Goal: Transaction & Acquisition: Purchase product/service

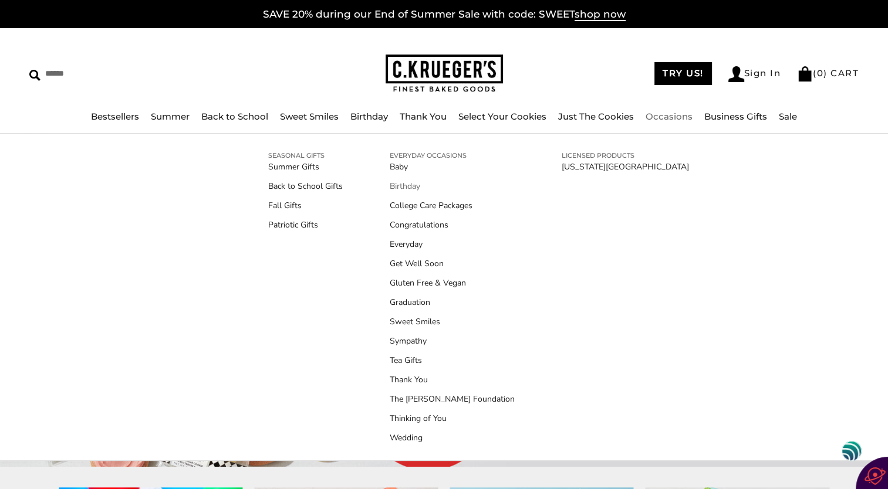
click at [401, 188] on link "Birthday" at bounding box center [452, 186] width 125 height 12
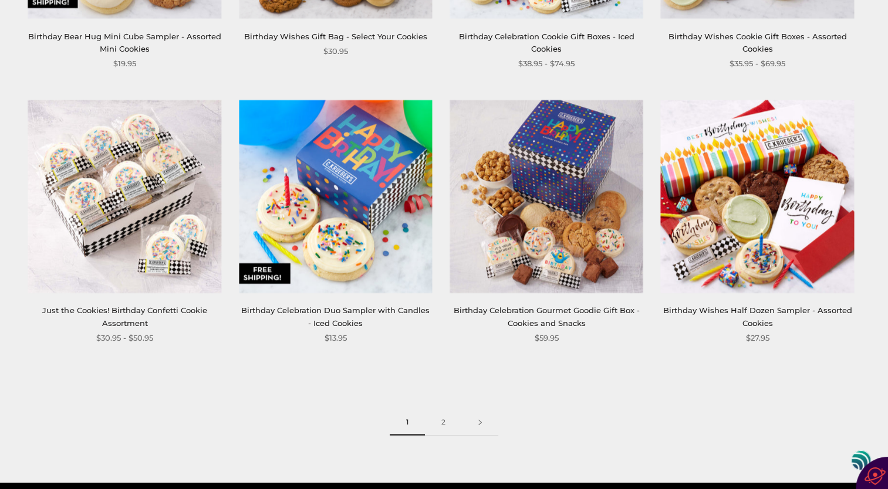
scroll to position [1496, 0]
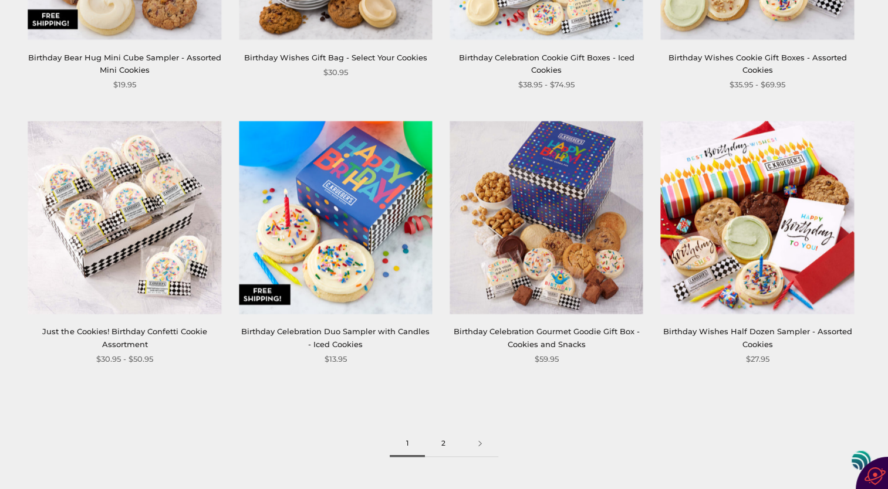
click at [443, 446] on link "2" at bounding box center [443, 444] width 37 height 26
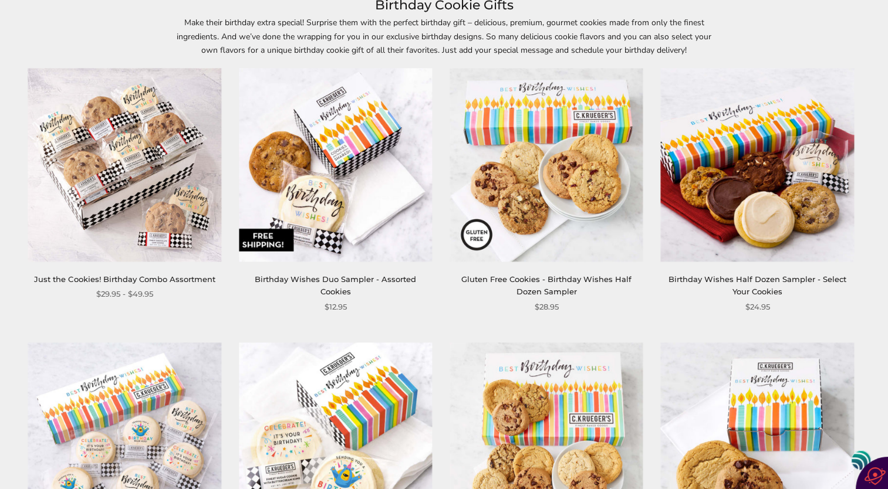
scroll to position [176, 0]
click at [326, 215] on img at bounding box center [335, 165] width 193 height 193
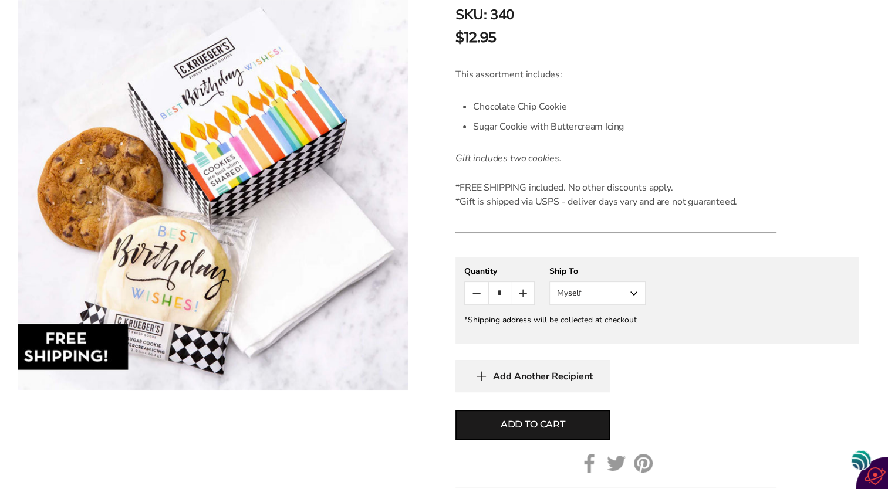
scroll to position [293, 0]
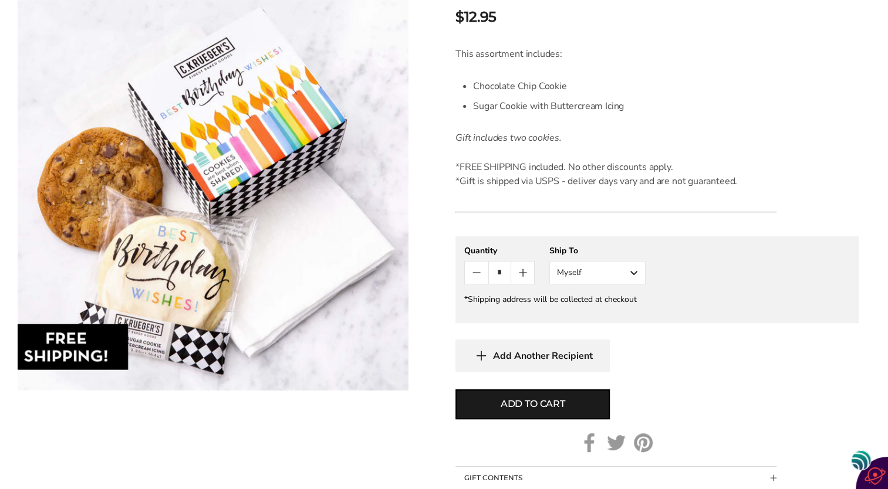
click at [634, 273] on button "Myself" at bounding box center [597, 272] width 96 height 23
click at [623, 314] on button "Other Recipient" at bounding box center [597, 316] width 95 height 21
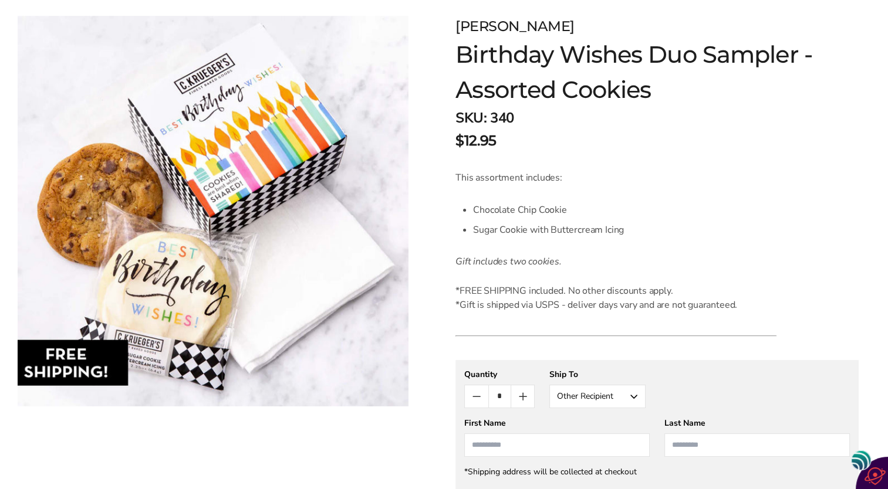
scroll to position [0, 0]
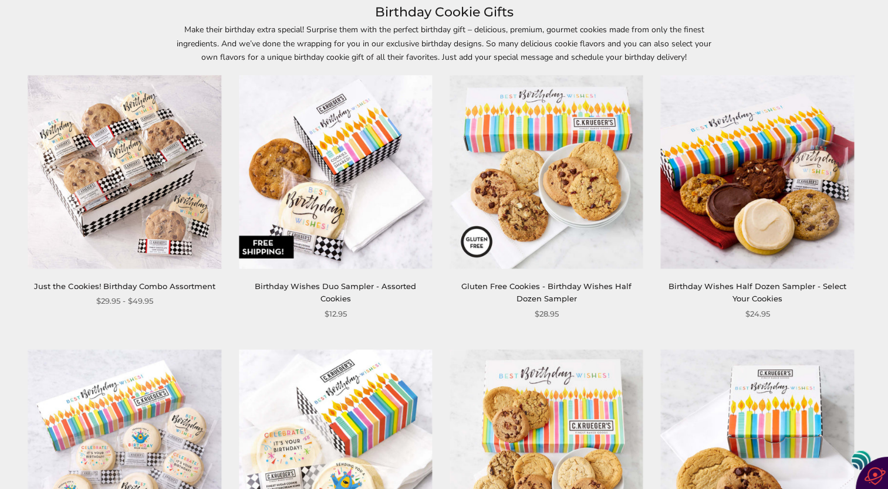
scroll to position [176, 0]
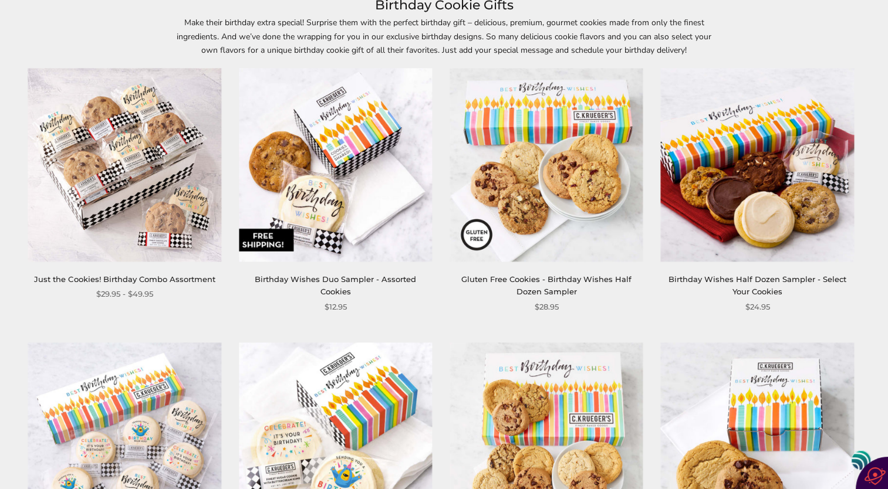
click at [698, 228] on img at bounding box center [757, 165] width 193 height 193
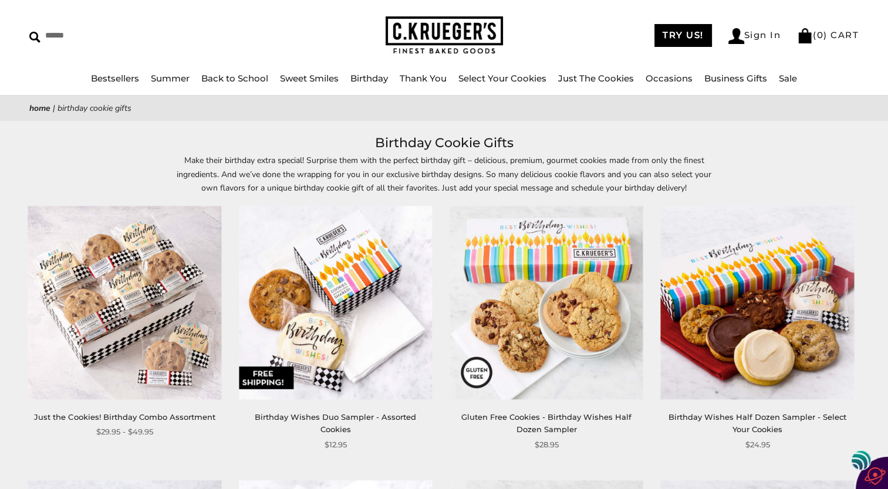
scroll to position [59, 0]
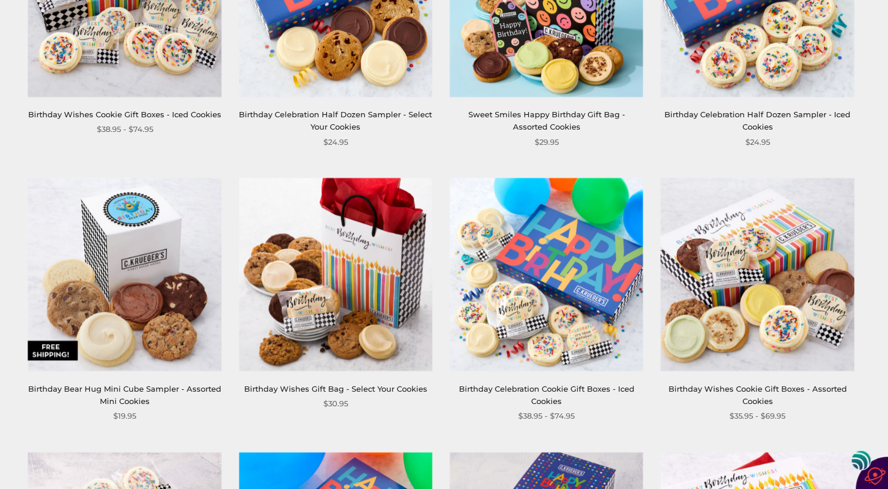
scroll to position [1144, 0]
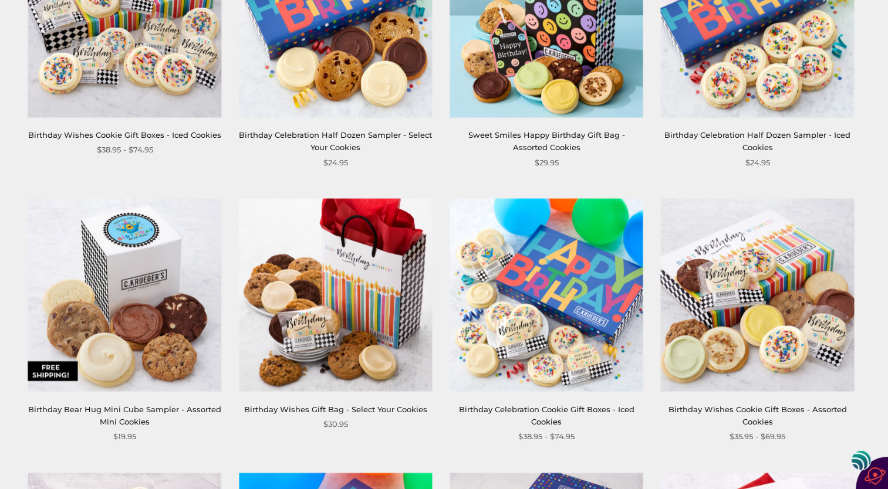
click at [136, 353] on img at bounding box center [124, 294] width 193 height 193
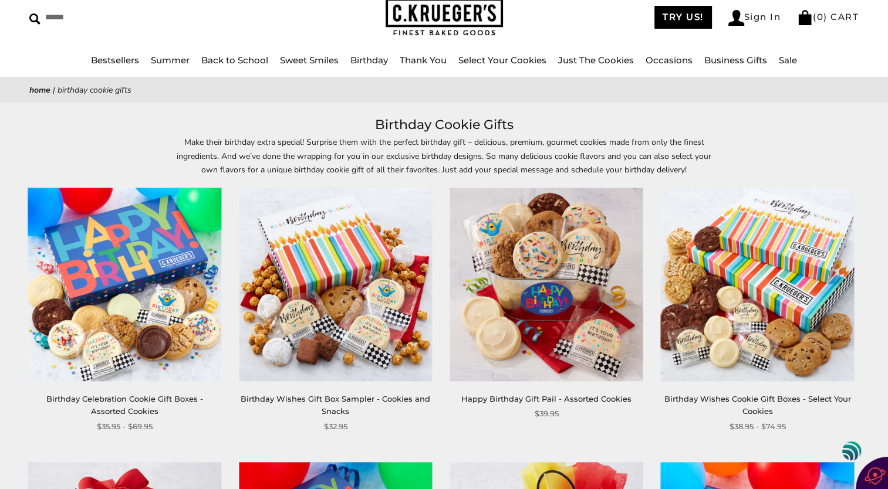
scroll to position [59, 0]
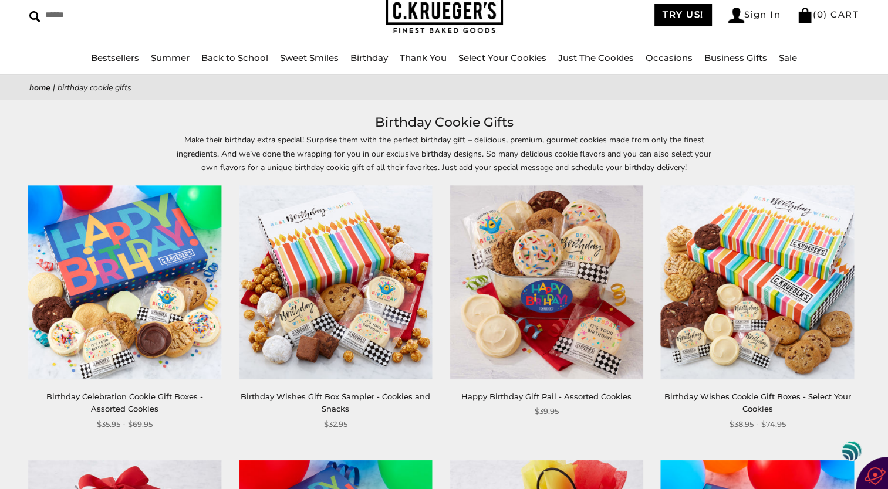
click at [709, 286] on img at bounding box center [757, 282] width 193 height 193
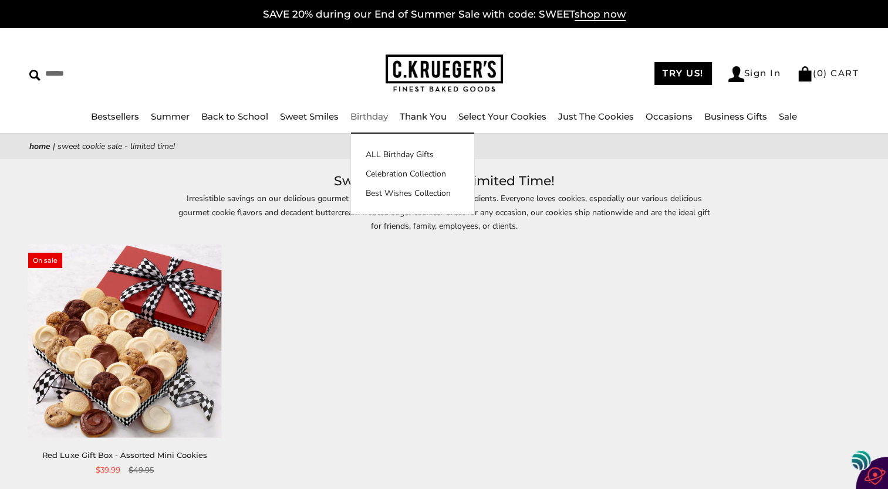
click at [378, 123] on li "Birthday ALL Birthday Gifts Celebration Collection Best Wishes Collection" at bounding box center [369, 117] width 38 height 15
click at [373, 114] on link "Birthday" at bounding box center [369, 116] width 38 height 11
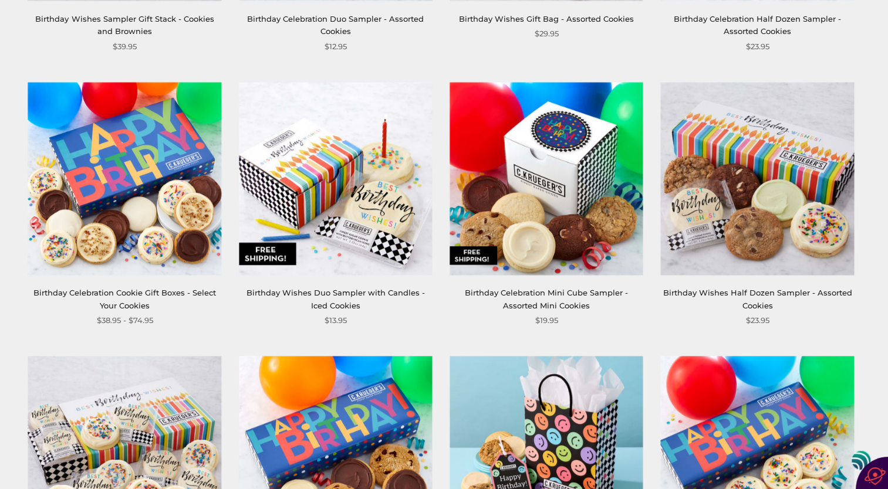
scroll to position [704, 0]
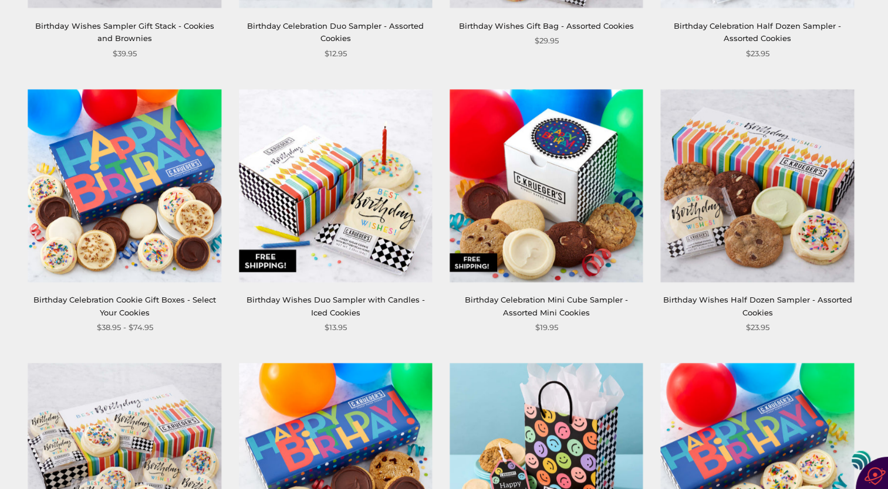
click at [718, 158] on img at bounding box center [757, 185] width 193 height 193
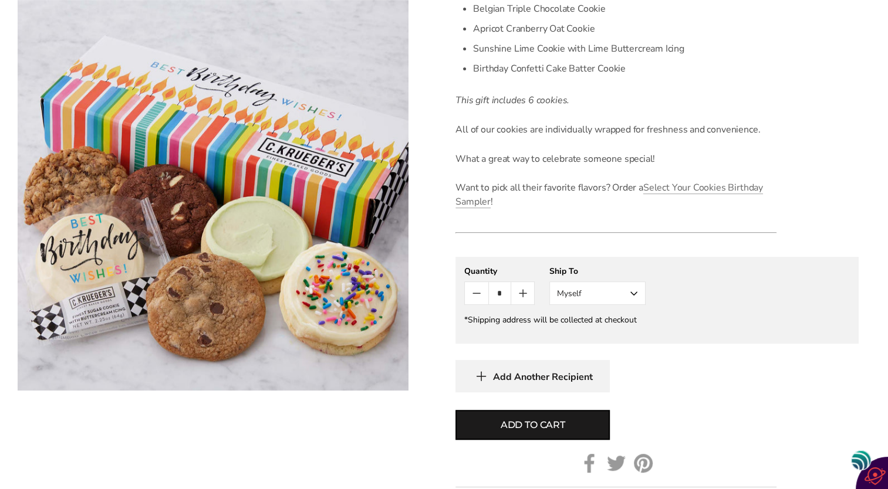
scroll to position [411, 0]
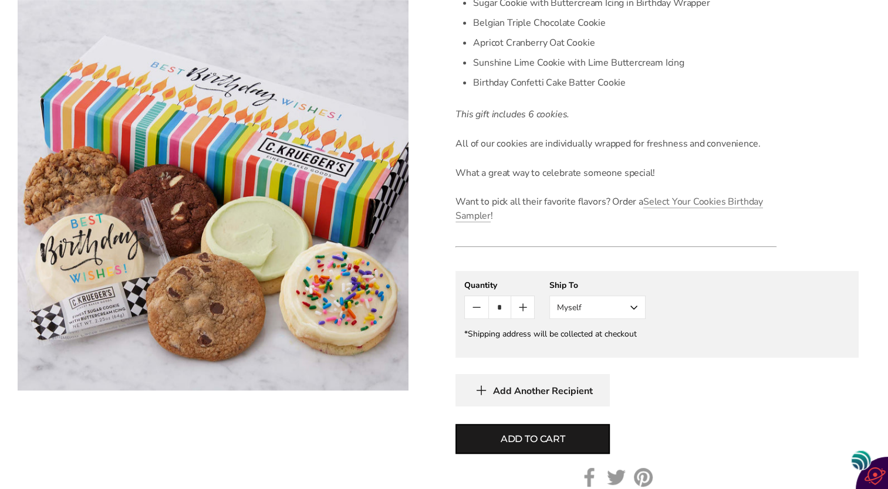
click at [631, 309] on button "Myself" at bounding box center [597, 307] width 96 height 23
click at [613, 349] on button "Other Recipient" at bounding box center [597, 350] width 95 height 21
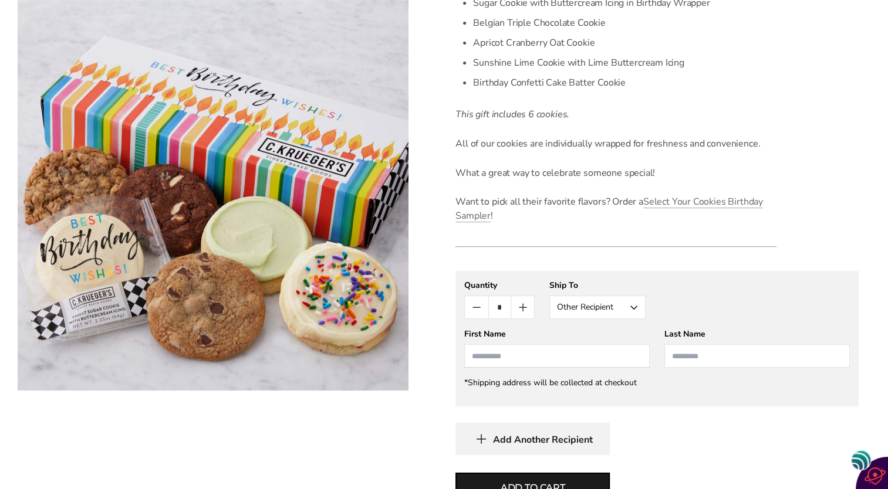
click at [473, 354] on input "First Name" at bounding box center [556, 355] width 185 height 23
type input "*****"
click at [666, 353] on input "Last Name" at bounding box center [756, 355] width 185 height 23
click at [455, 473] on button "Add to cart" at bounding box center [532, 488] width 154 height 30
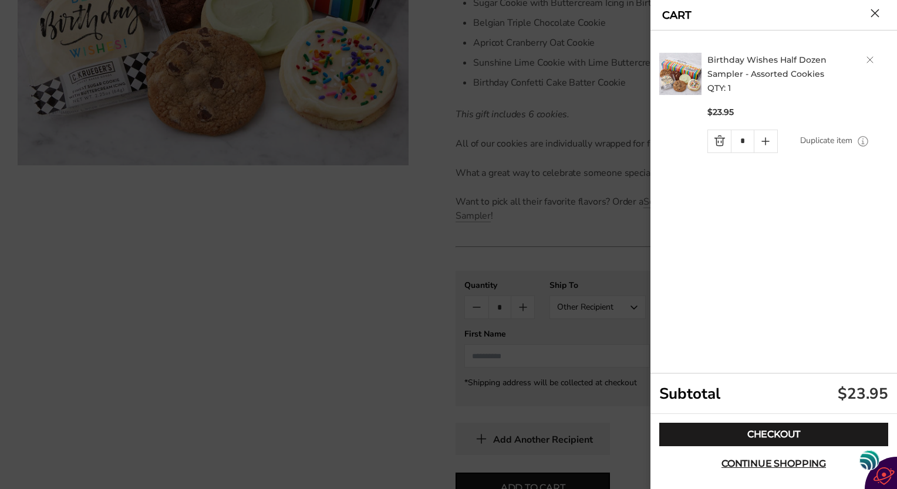
type input "**"
click at [0, 149] on html "Skip to content ****** Bestsellers Summer Summer Vibes Summer Garden Hello Suns…" at bounding box center [444, 285] width 888 height 1393
click at [878, 18] on button "Close cart" at bounding box center [874, 13] width 9 height 9
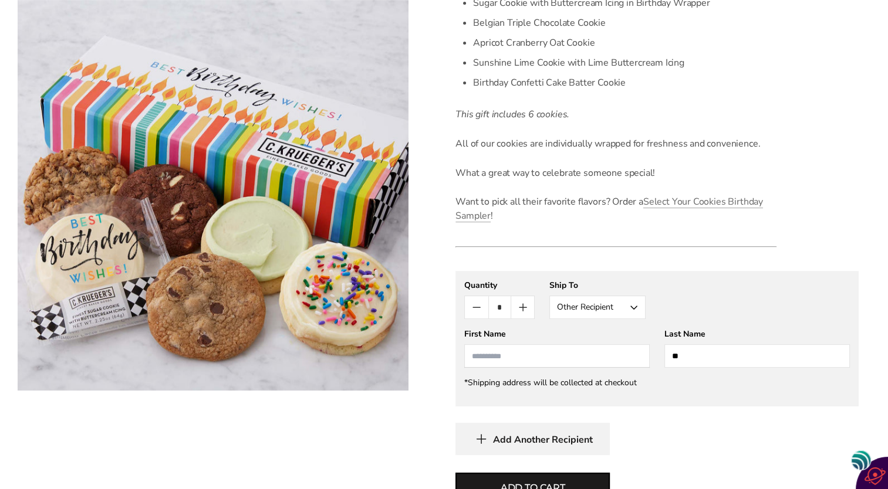
click at [476, 356] on input "First Name" at bounding box center [556, 355] width 185 height 23
type input "*****"
click at [679, 359] on input "**" at bounding box center [756, 355] width 185 height 23
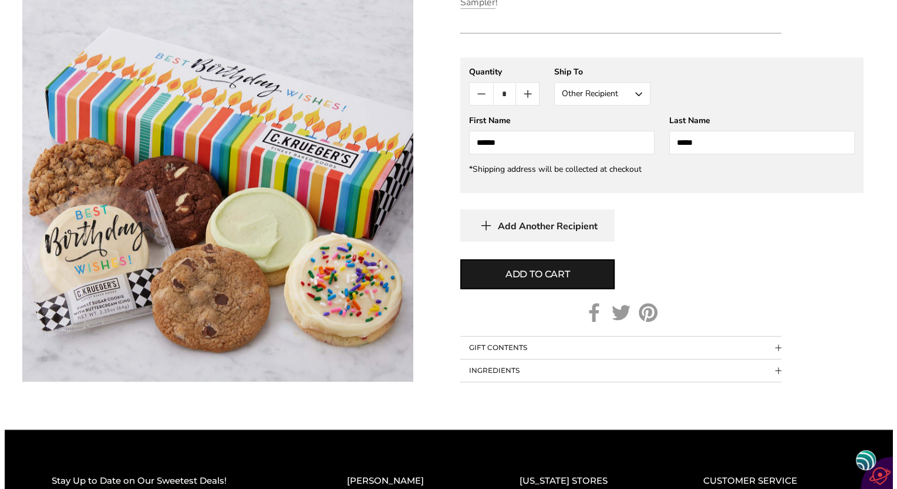
scroll to position [645, 0]
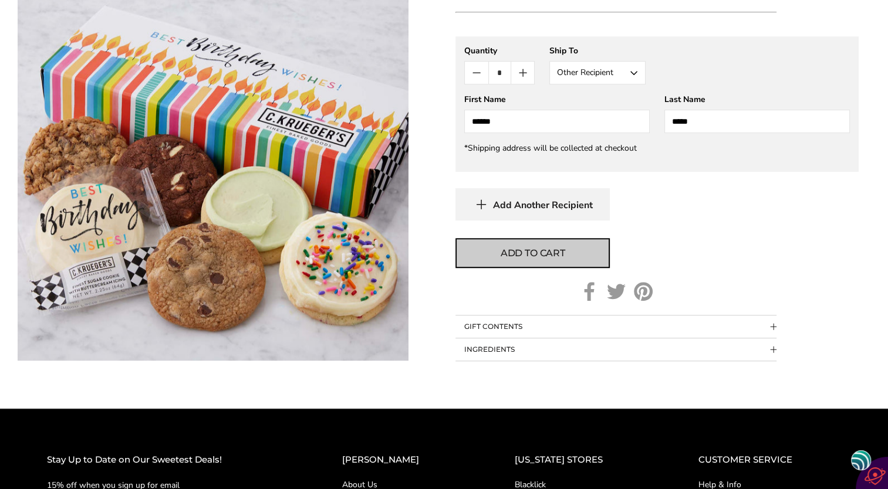
type input "*****"
click at [561, 257] on span "Add to cart" at bounding box center [532, 253] width 65 height 14
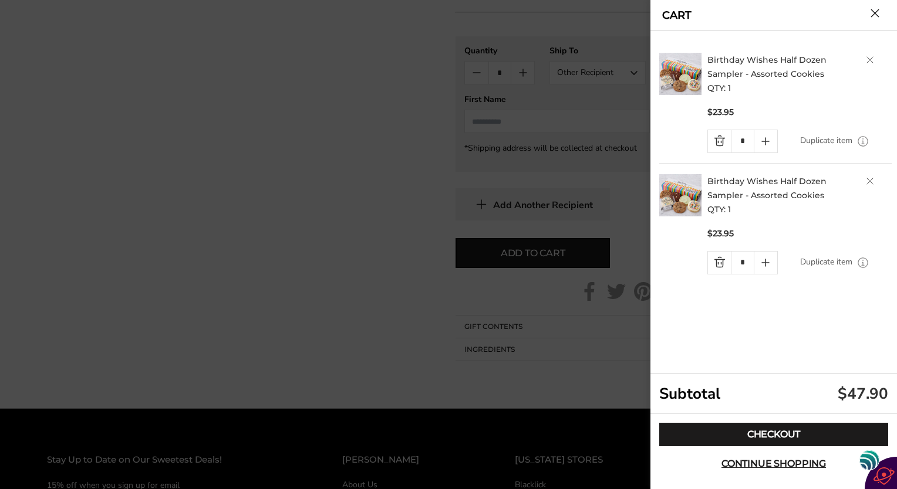
click at [870, 62] on link "Delete product" at bounding box center [869, 59] width 7 height 7
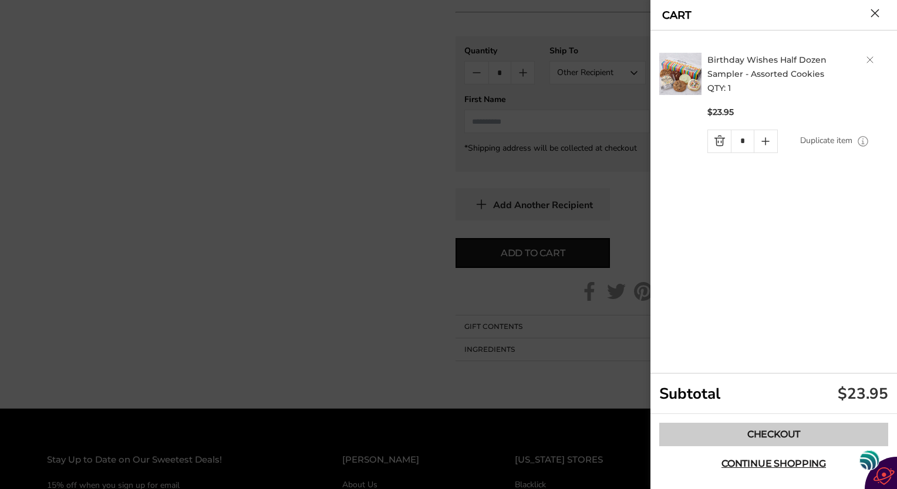
click at [752, 429] on link "Checkout" at bounding box center [773, 434] width 229 height 23
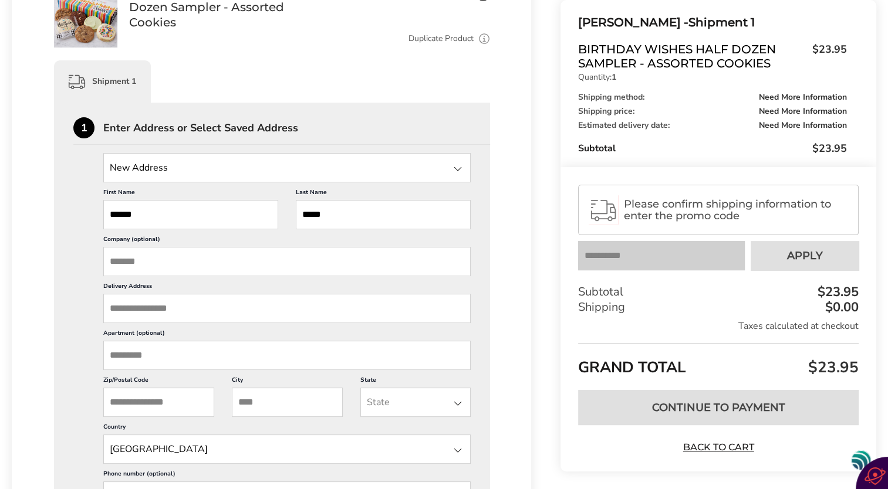
scroll to position [235, 0]
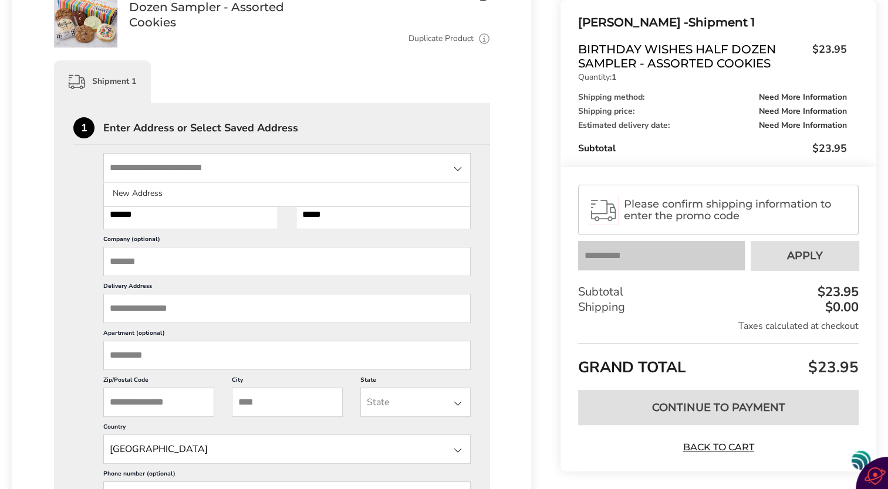
click at [116, 170] on input "State" at bounding box center [286, 167] width 367 height 29
click at [109, 312] on input "Delivery Address" at bounding box center [286, 308] width 367 height 29
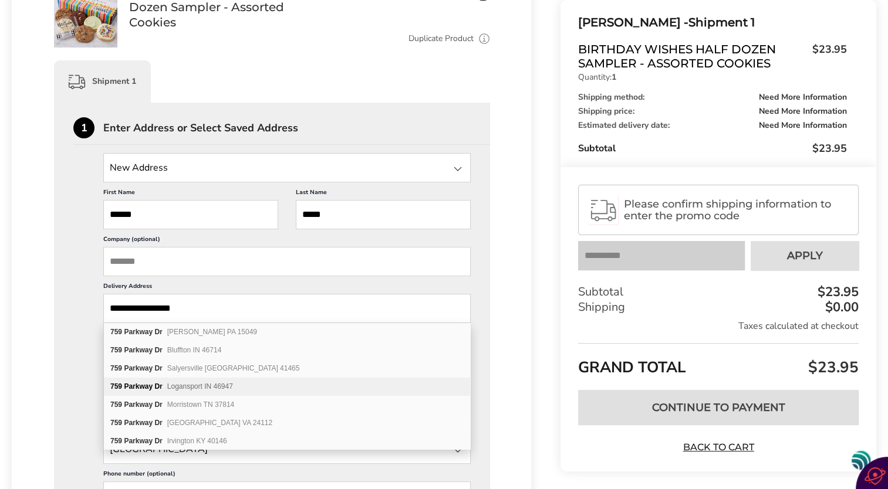
scroll to position [293, 0]
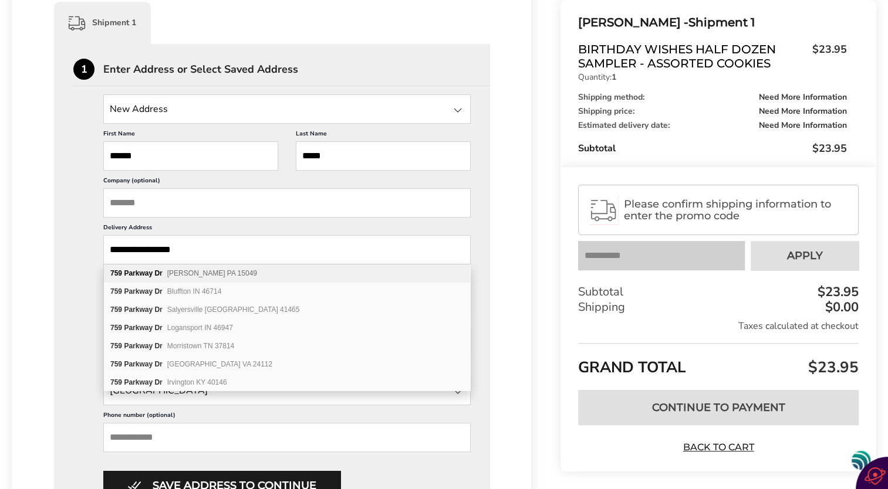
type input "**********"
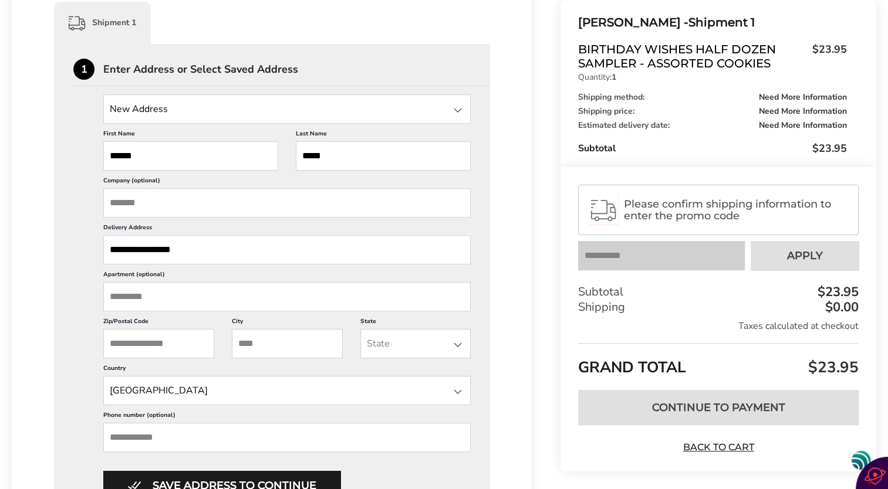
click at [505, 275] on div "**********" at bounding box center [271, 397] width 519 height 1094
click at [249, 344] on input "City" at bounding box center [287, 343] width 111 height 29
type input "*********"
click at [456, 342] on div at bounding box center [458, 345] width 14 height 14
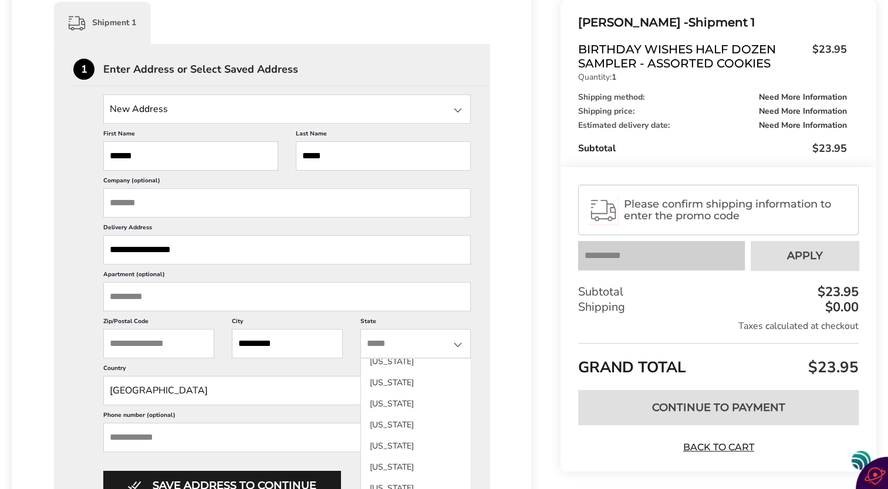
scroll to position [587, 0]
click at [404, 414] on li "[US_STATE]" at bounding box center [416, 424] width 110 height 21
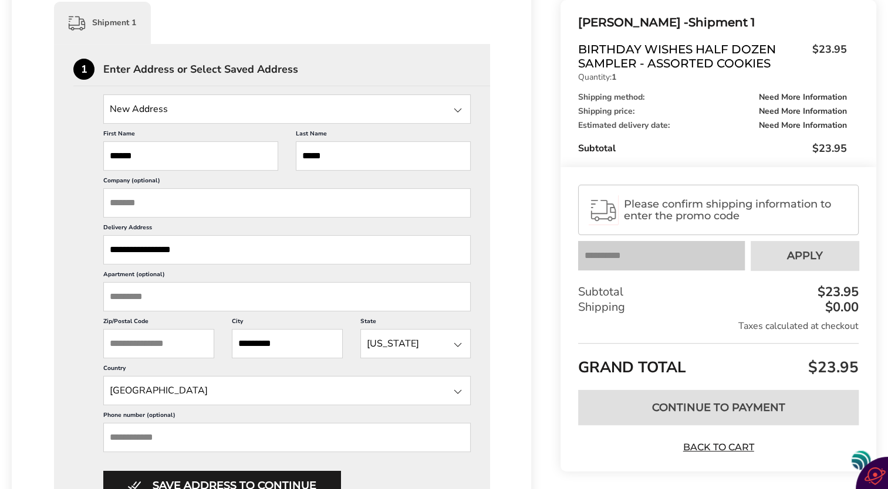
click at [113, 341] on input "Zip/Postal Code" at bounding box center [158, 343] width 111 height 29
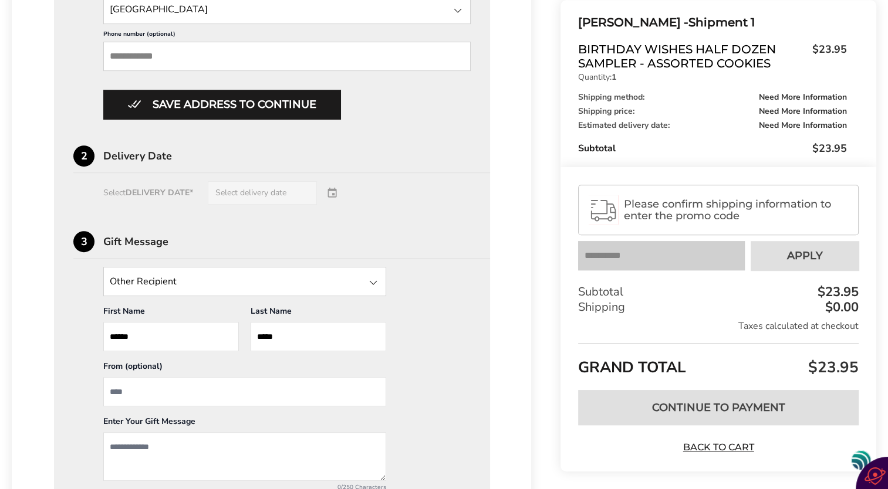
scroll to position [704, 0]
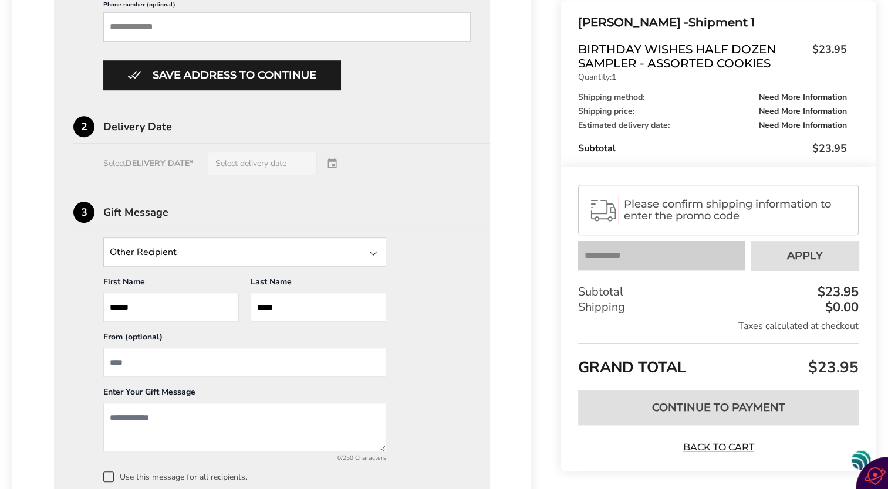
type input "*****"
click at [222, 159] on div "Select DELIVERY DATE* Select delivery date" at bounding box center [271, 163] width 397 height 23
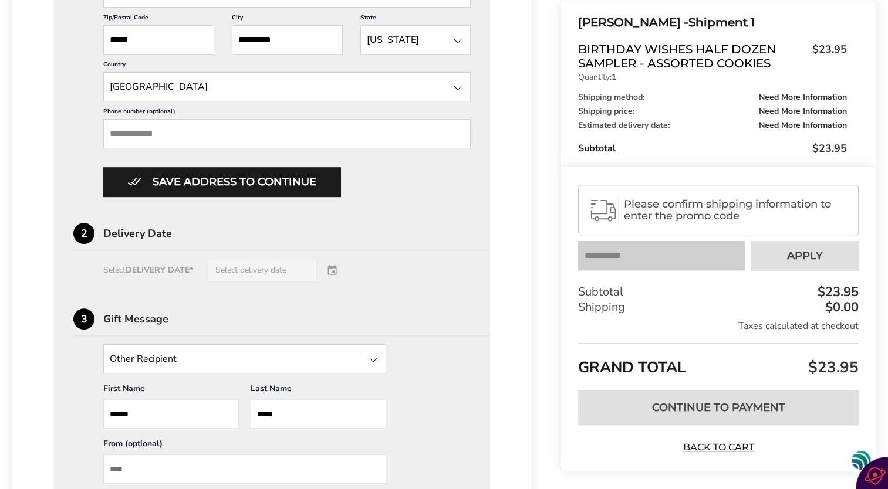
scroll to position [586, 0]
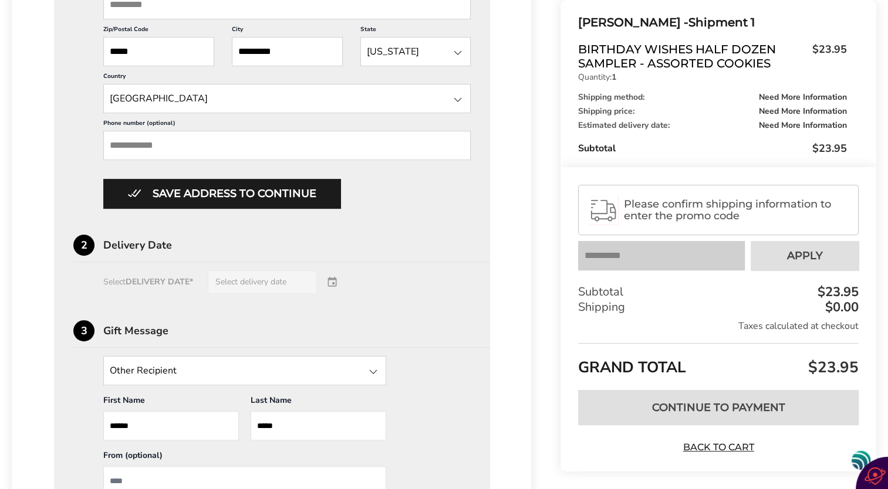
click at [154, 276] on div "Select DELIVERY DATE* Select delivery date" at bounding box center [271, 281] width 397 height 23
click at [221, 276] on div "Select DELIVERY DATE* Select delivery date" at bounding box center [271, 281] width 397 height 23
click at [334, 280] on div "Select DELIVERY DATE* Select delivery date" at bounding box center [271, 281] width 397 height 23
click at [296, 278] on div "Select DELIVERY DATE* Select delivery date" at bounding box center [271, 281] width 397 height 23
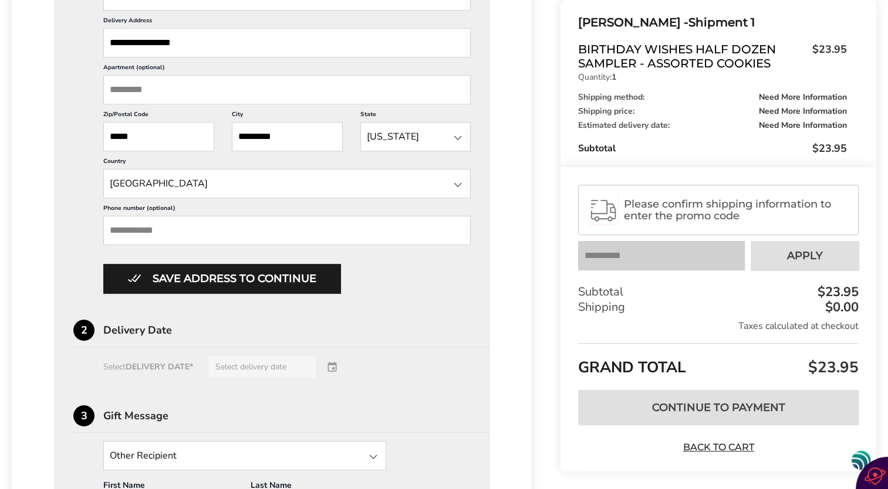
scroll to position [527, 0]
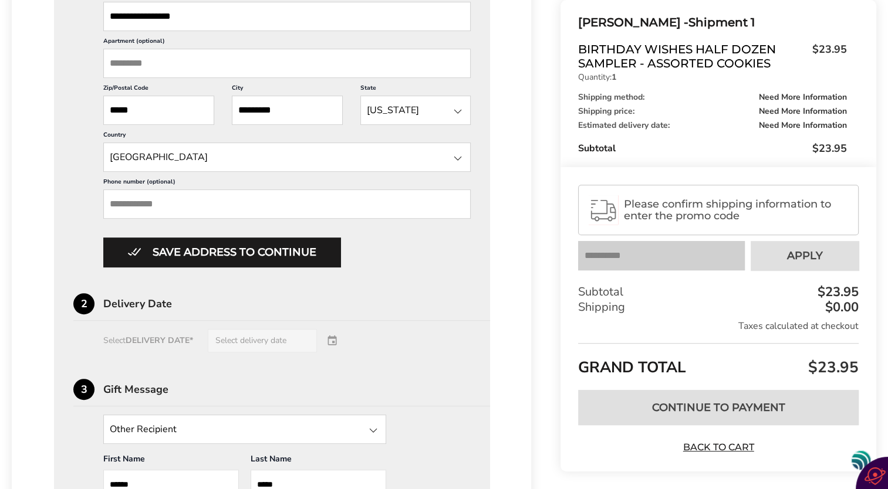
click at [225, 334] on div "Select DELIVERY DATE* Select delivery date" at bounding box center [271, 340] width 397 height 23
click at [223, 336] on div "Select DELIVERY DATE* Select delivery date" at bounding box center [271, 340] width 397 height 23
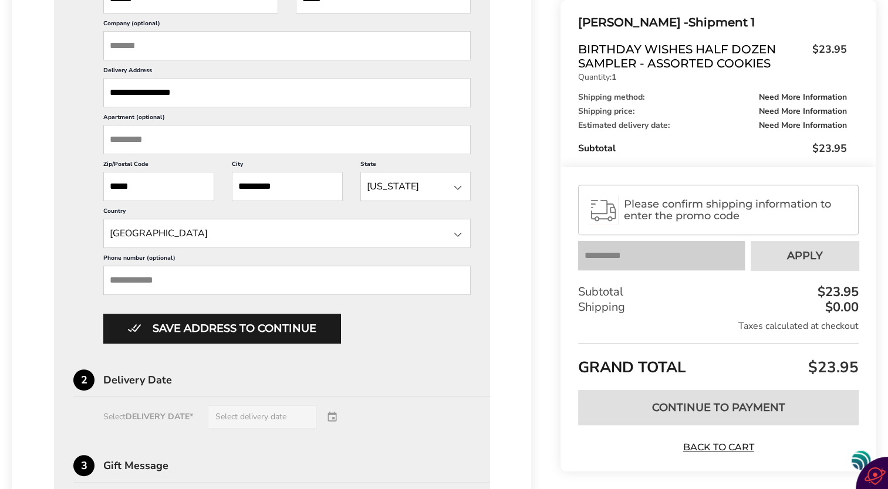
scroll to position [410, 0]
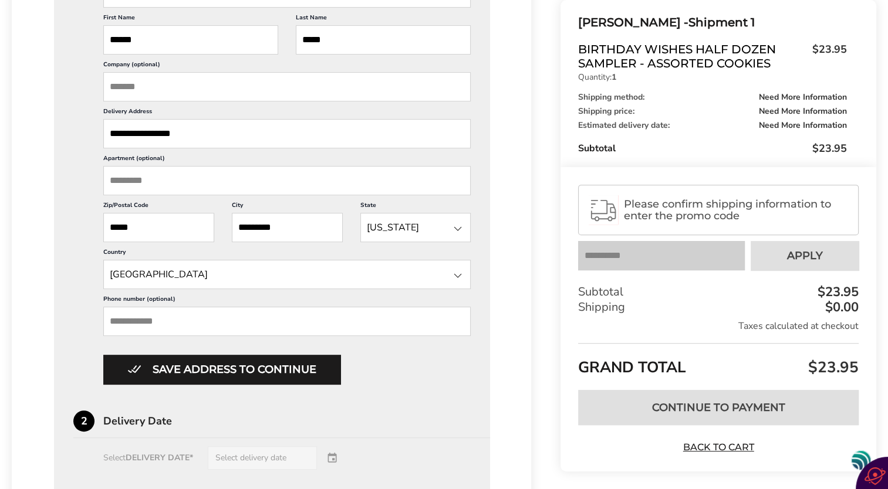
click at [138, 323] on input "Phone number (optional)" at bounding box center [286, 321] width 367 height 29
type input "**********"
type input "**"
type input "**********"
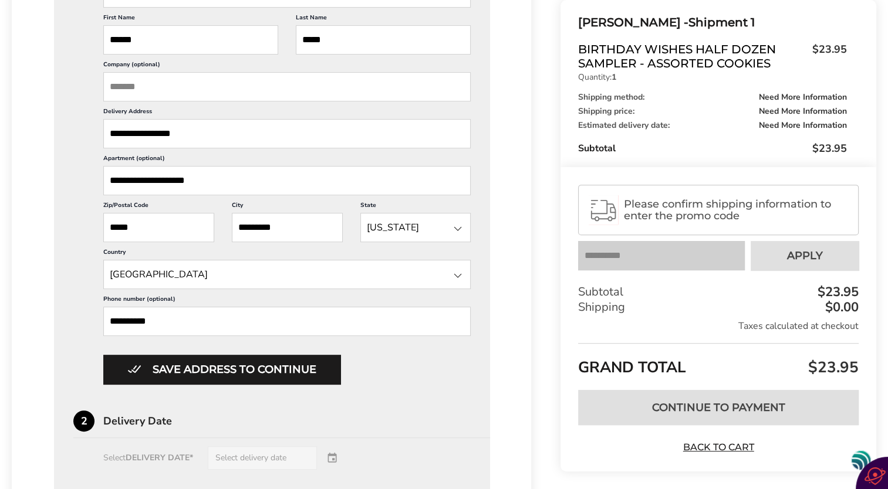
scroll to position [0, 0]
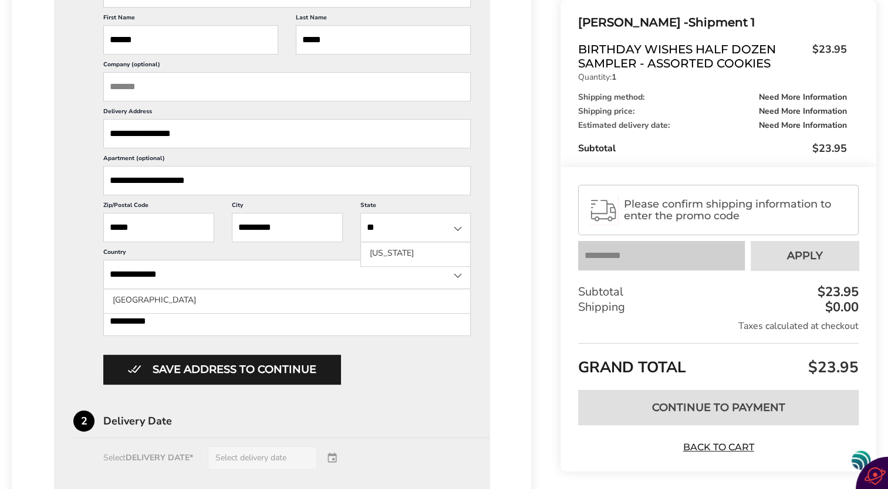
click at [218, 453] on div "Select DELIVERY DATE* Select delivery date" at bounding box center [271, 457] width 397 height 23
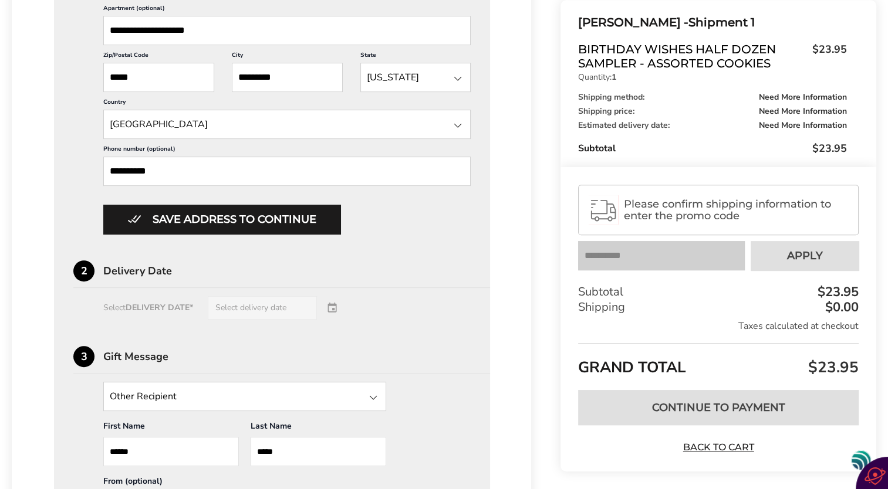
scroll to position [586, 0]
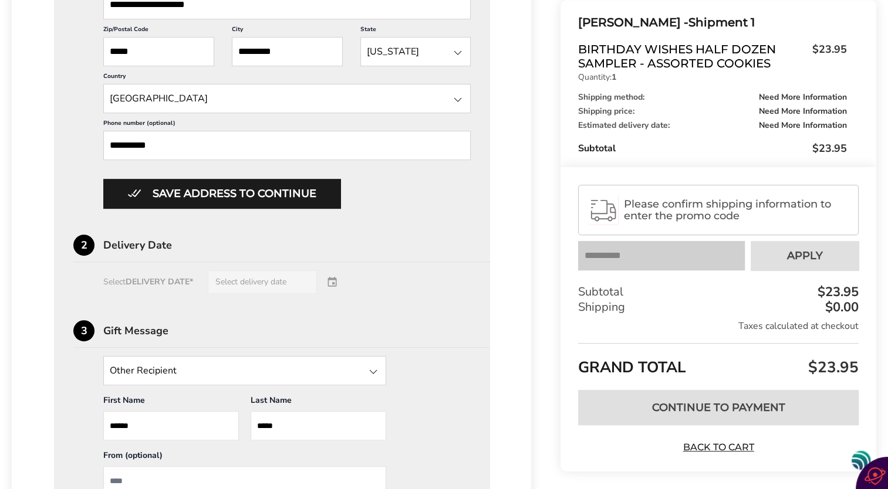
click at [131, 275] on div "Select DELIVERY DATE* Select delivery date" at bounding box center [271, 281] width 397 height 23
drag, startPoint x: 127, startPoint y: 276, endPoint x: 120, endPoint y: 278, distance: 6.9
click at [120, 278] on div "Select DELIVERY DATE* Select delivery date" at bounding box center [271, 281] width 397 height 23
click at [133, 281] on div "Select DELIVERY DATE* Select delivery date" at bounding box center [271, 281] width 397 height 23
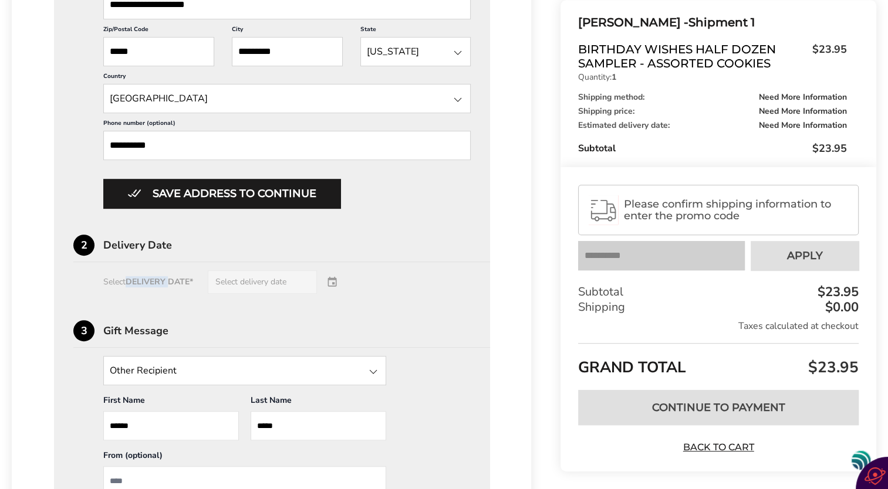
click at [133, 281] on div "Select DELIVERY DATE* Select delivery date" at bounding box center [271, 281] width 397 height 23
drag, startPoint x: 154, startPoint y: 283, endPoint x: 387, endPoint y: 280, distance: 233.0
click at [387, 280] on div "Select DELIVERY DATE* Select delivery date" at bounding box center [271, 281] width 397 height 23
click at [339, 276] on div "Select DELIVERY DATE* Select delivery date" at bounding box center [271, 281] width 397 height 23
click at [330, 280] on div "Select DELIVERY DATE* Select delivery date" at bounding box center [271, 281] width 397 height 23
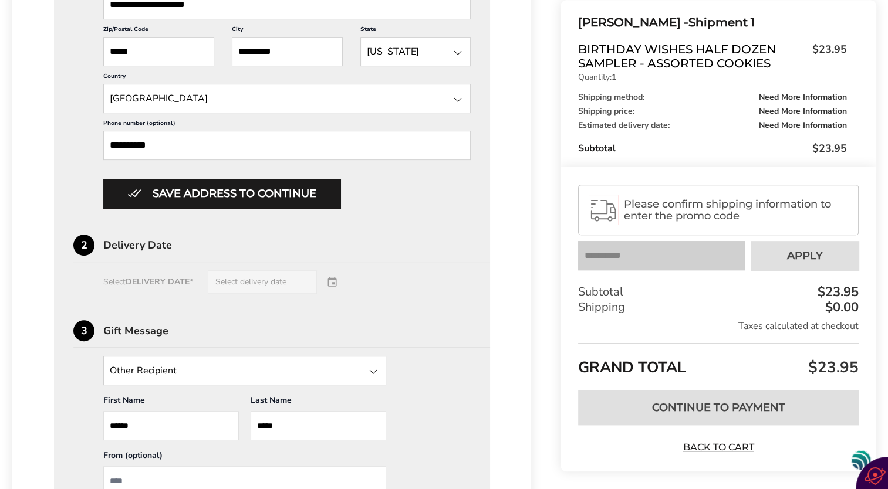
drag, startPoint x: 330, startPoint y: 280, endPoint x: 320, endPoint y: 286, distance: 11.3
drag, startPoint x: 320, startPoint y: 286, endPoint x: 291, endPoint y: 313, distance: 40.3
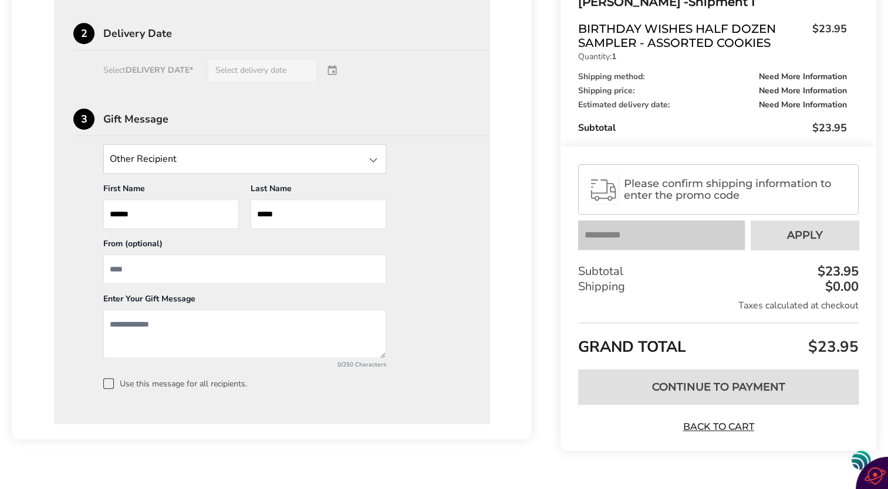
scroll to position [820, 0]
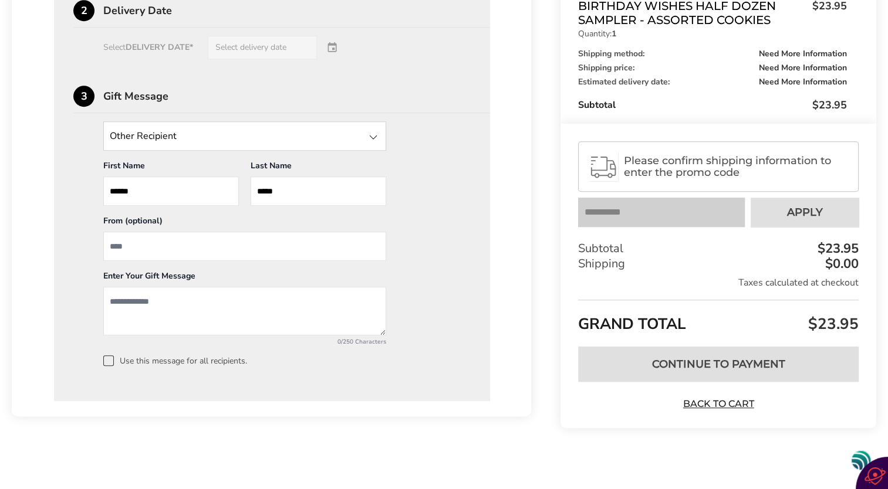
click at [121, 238] on input "From" at bounding box center [244, 246] width 283 height 29
type input "**********"
click at [130, 306] on textarea "Add a message" at bounding box center [244, 311] width 283 height 49
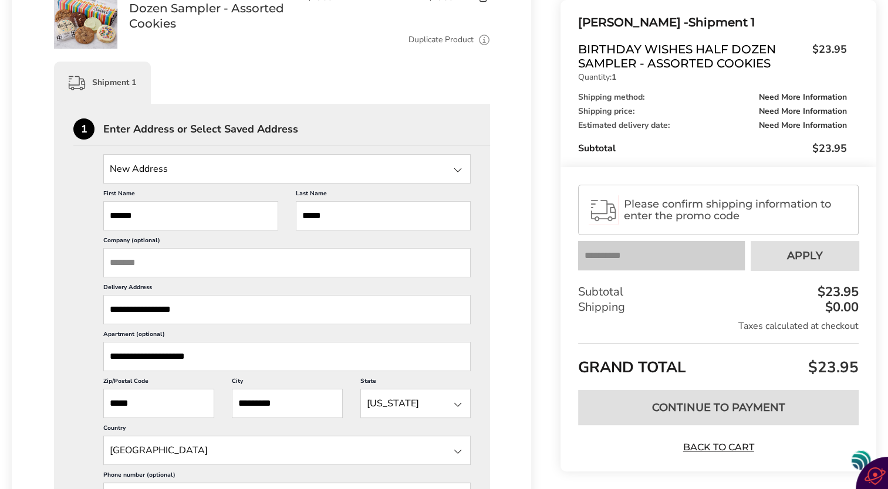
scroll to position [0, 0]
type textarea "**********"
click at [218, 356] on input "**********" at bounding box center [286, 356] width 367 height 29
type input "*"
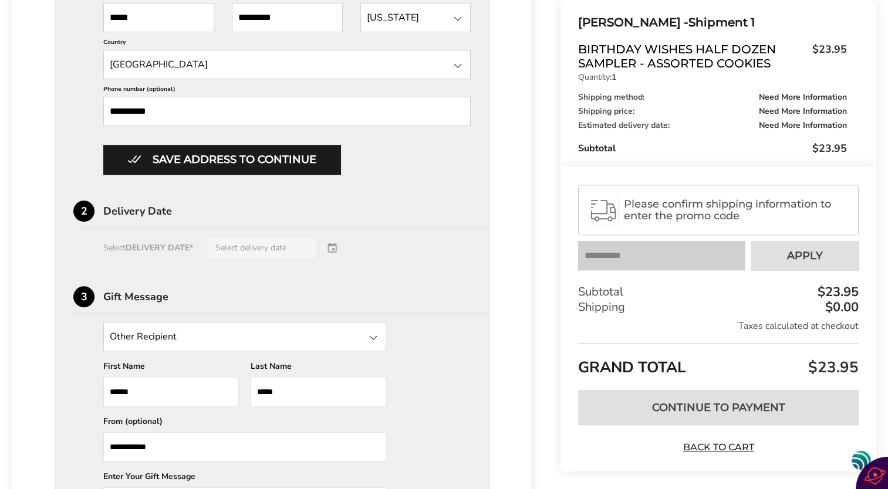
scroll to position [644, 0]
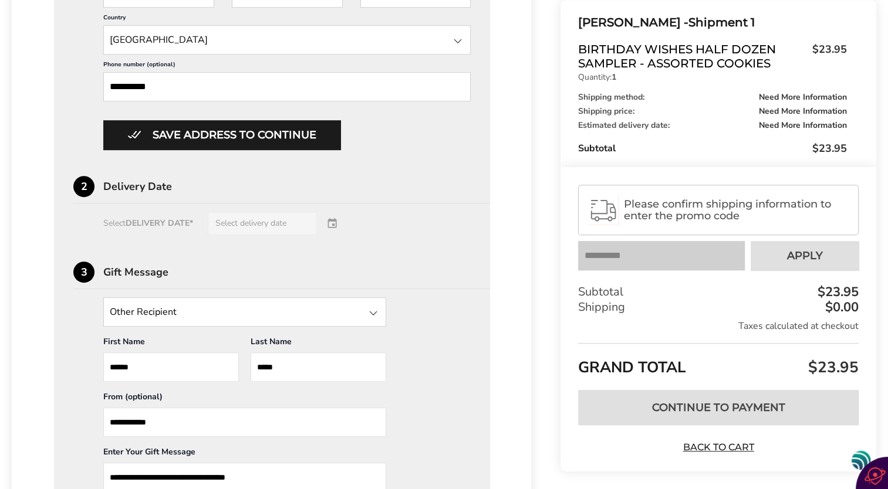
click at [111, 222] on div "Select DELIVERY DATE* Select delivery date" at bounding box center [271, 223] width 397 height 23
click at [131, 219] on div "Select DELIVERY DATE* Select delivery date" at bounding box center [271, 223] width 397 height 23
click at [130, 219] on div "Select DELIVERY DATE* Select delivery date" at bounding box center [271, 223] width 397 height 23
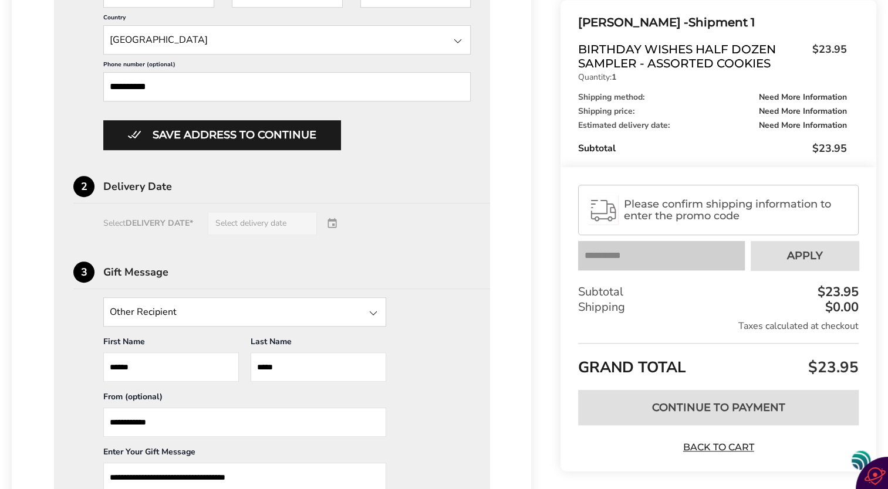
click at [230, 224] on div "Select DELIVERY DATE* Select delivery date" at bounding box center [271, 223] width 397 height 23
drag, startPoint x: 230, startPoint y: 224, endPoint x: 377, endPoint y: 142, distance: 168.3
click at [377, 142] on div "Save address to continue" at bounding box center [286, 134] width 367 height 29
click at [334, 221] on div "Select DELIVERY DATE* Select delivery date" at bounding box center [271, 223] width 397 height 23
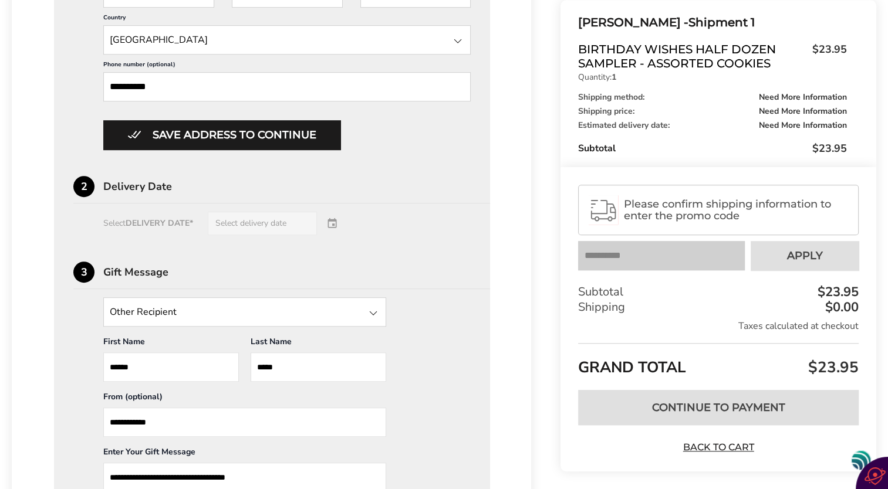
click at [334, 221] on div "Select DELIVERY DATE* Select delivery date" at bounding box center [271, 223] width 397 height 23
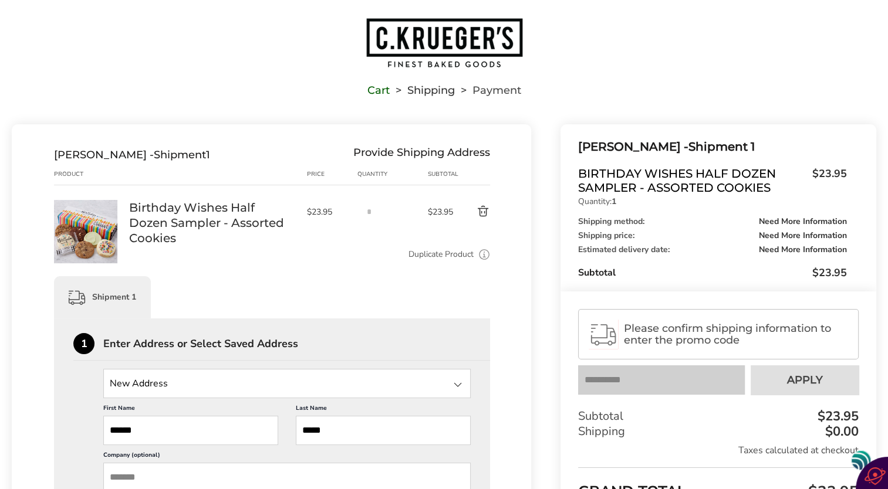
scroll to position [0, 0]
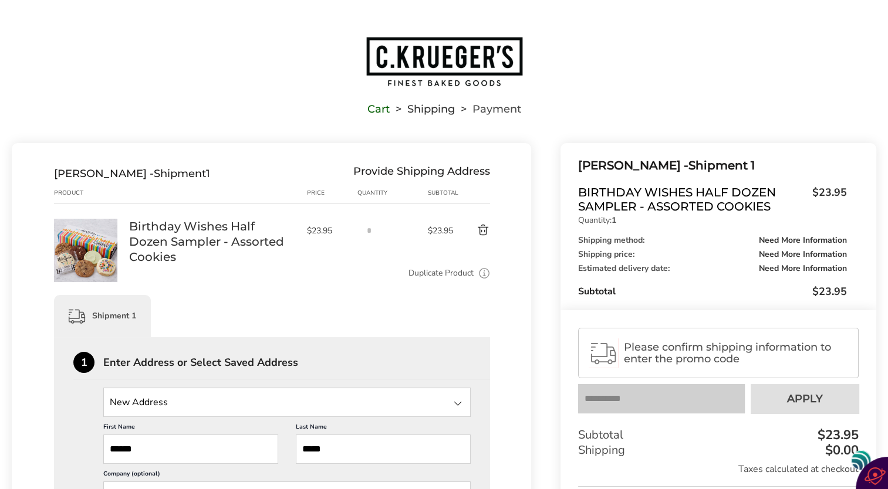
click at [373, 112] on link "Cart" at bounding box center [378, 109] width 22 height 8
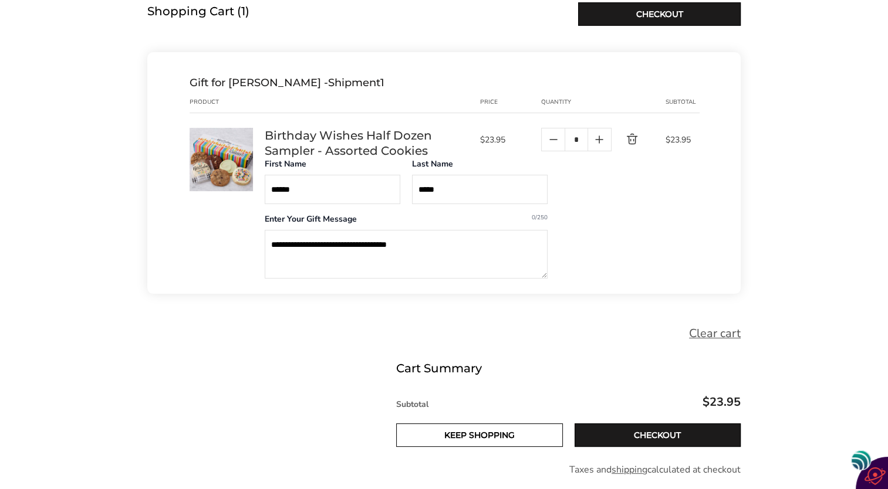
scroll to position [176, 0]
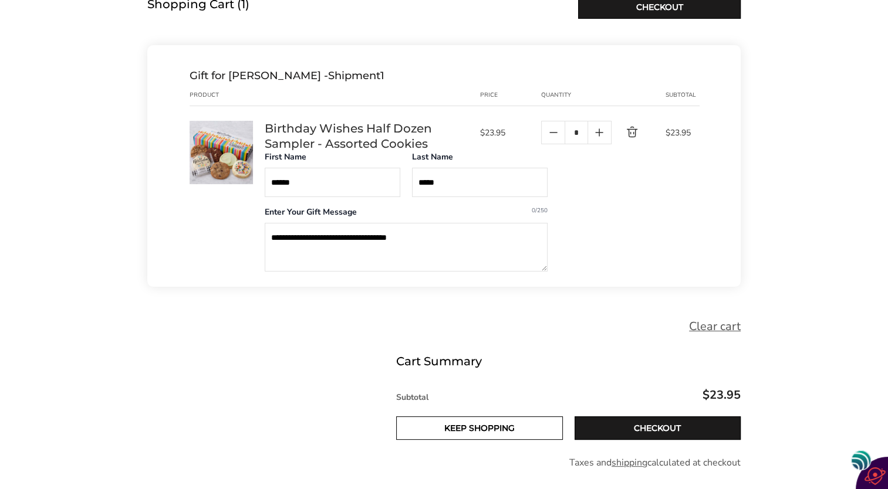
click at [424, 242] on textarea "**********" at bounding box center [406, 247] width 283 height 49
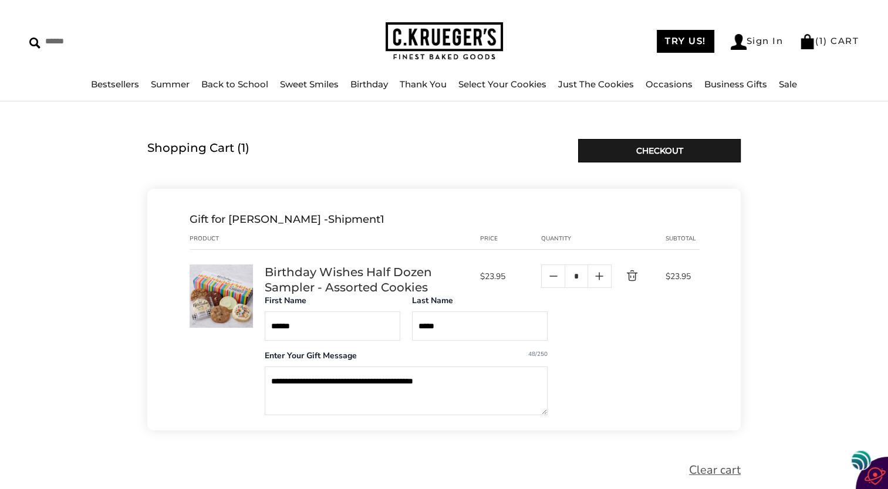
scroll to position [0, 0]
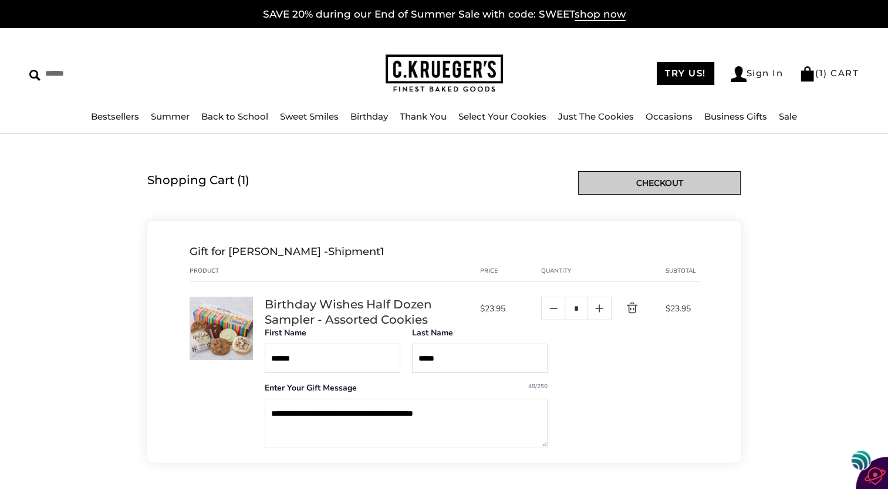
type textarea "**********"
click at [681, 184] on link "Checkout" at bounding box center [659, 182] width 163 height 23
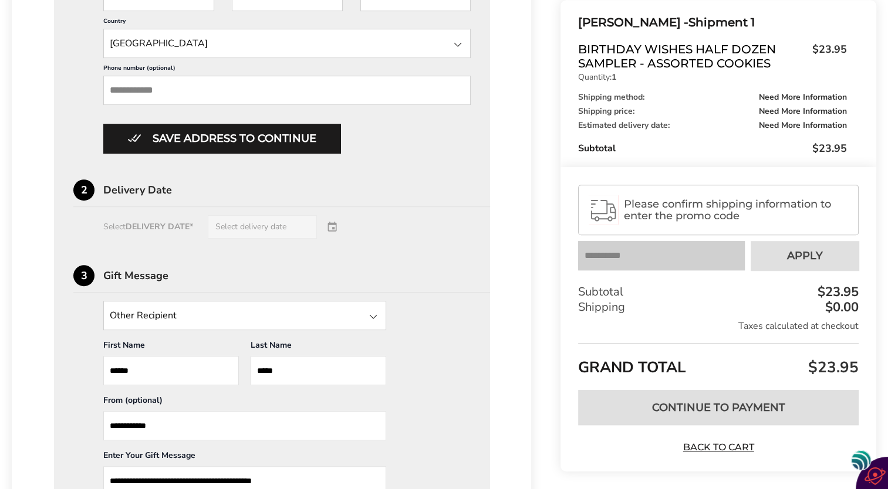
scroll to position [820, 0]
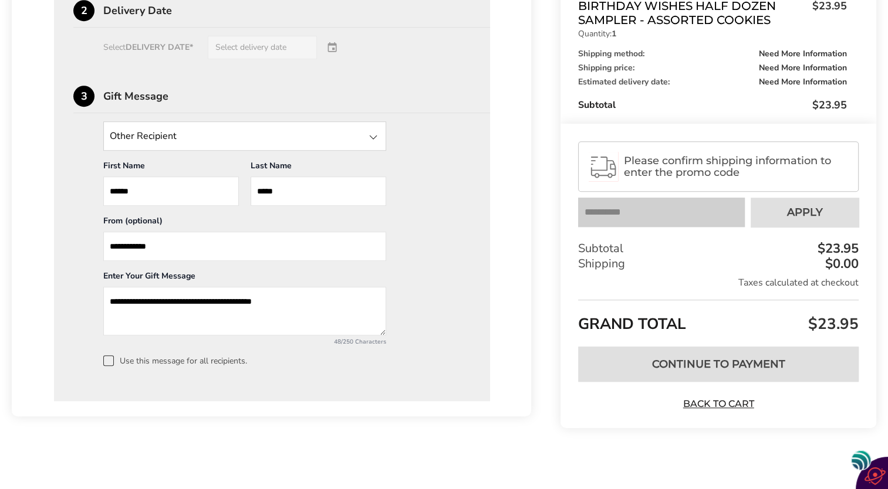
click at [171, 45] on div "Select DELIVERY DATE* Select delivery date" at bounding box center [271, 47] width 397 height 23
click at [265, 42] on div "Select DELIVERY DATE* Select delivery date" at bounding box center [271, 47] width 397 height 23
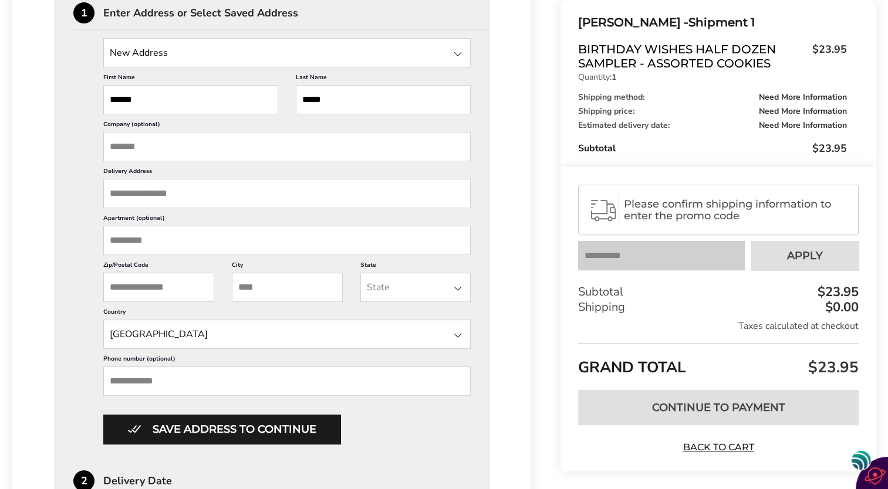
scroll to position [116, 0]
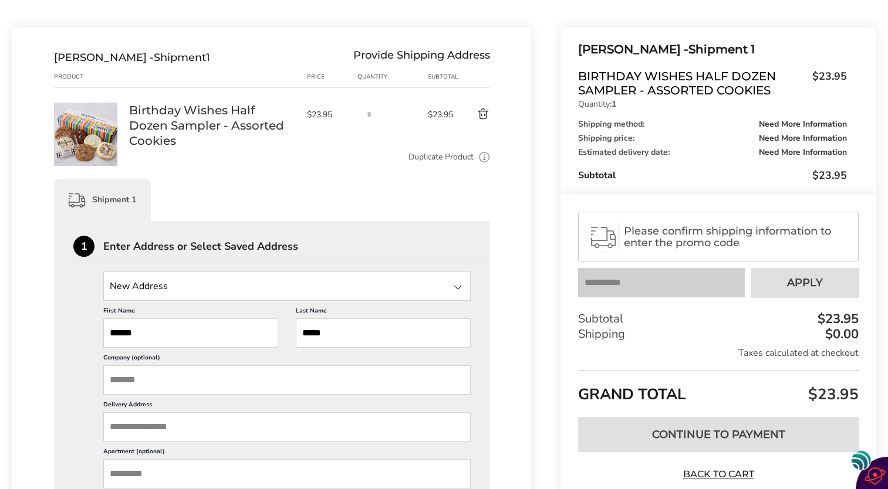
click at [153, 332] on input "*****" at bounding box center [190, 333] width 175 height 29
type input "*"
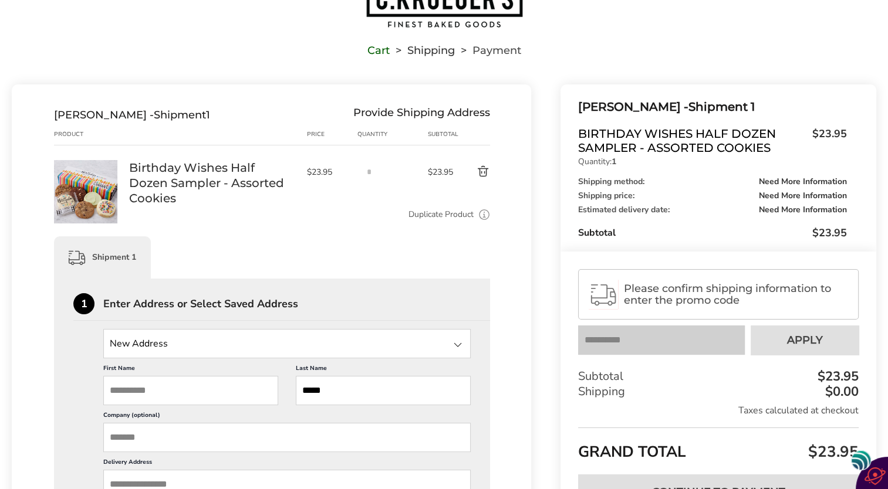
scroll to position [0, 0]
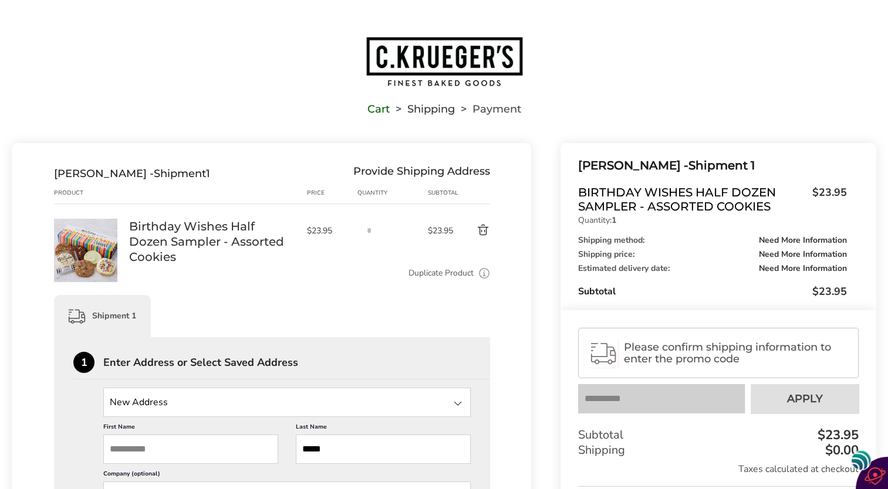
click at [327, 452] on input "*****" at bounding box center [383, 449] width 175 height 29
type input "*"
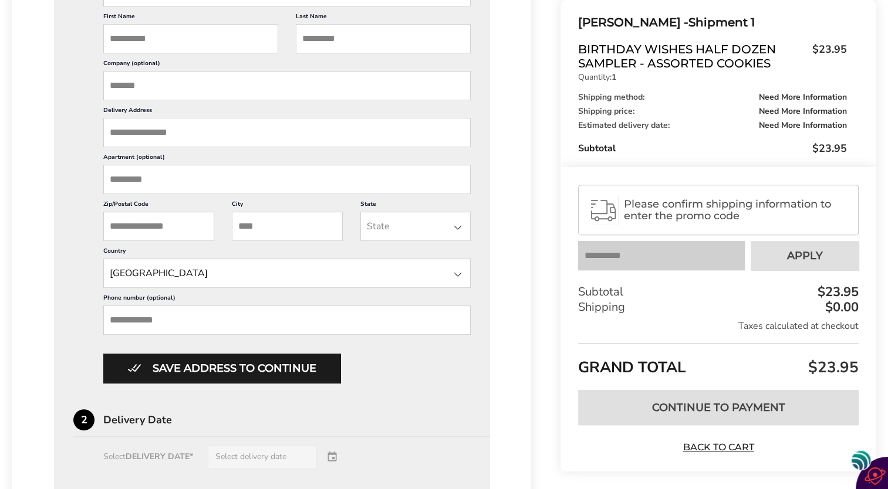
scroll to position [469, 0]
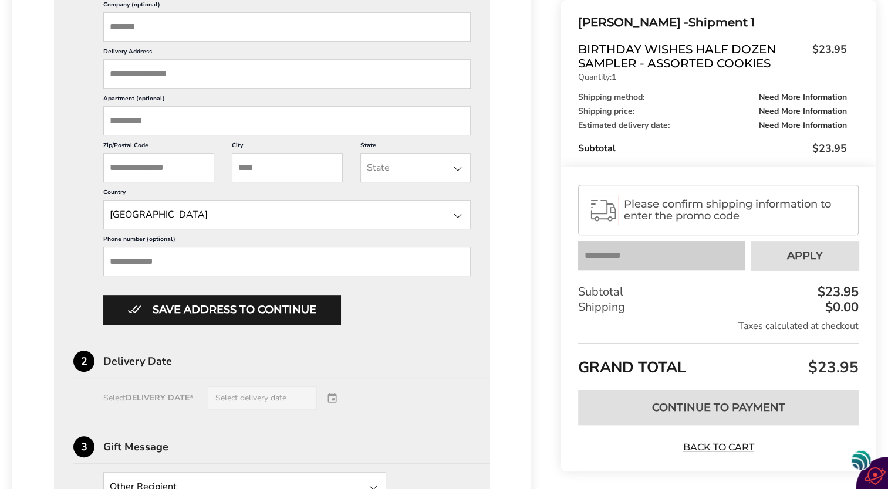
click at [114, 392] on div "Select DELIVERY DATE* Select delivery date" at bounding box center [271, 398] width 397 height 23
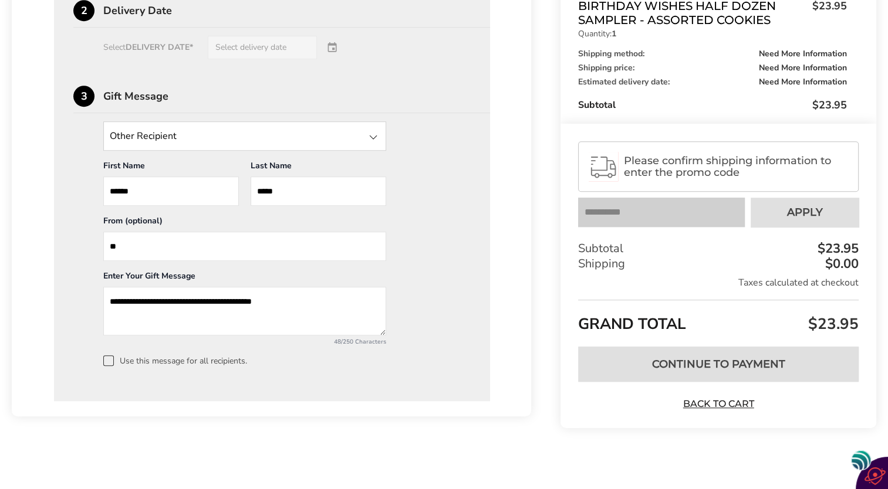
type input "*"
click at [297, 191] on input "*****" at bounding box center [319, 191] width 136 height 29
type input "*"
click at [136, 190] on input "*****" at bounding box center [171, 191] width 136 height 29
type input "*"
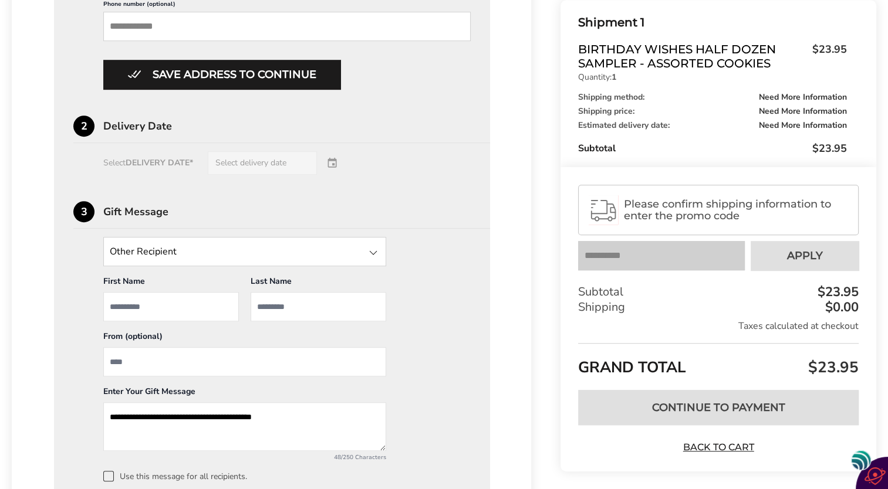
scroll to position [703, 0]
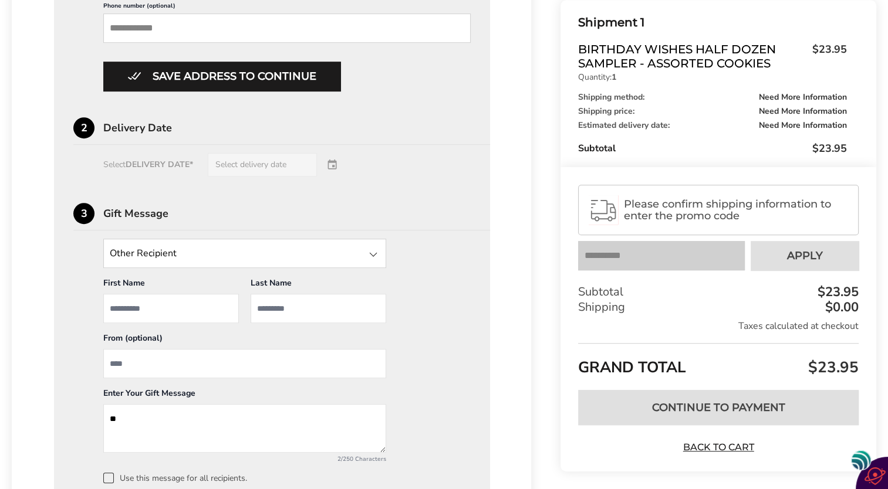
type textarea "*"
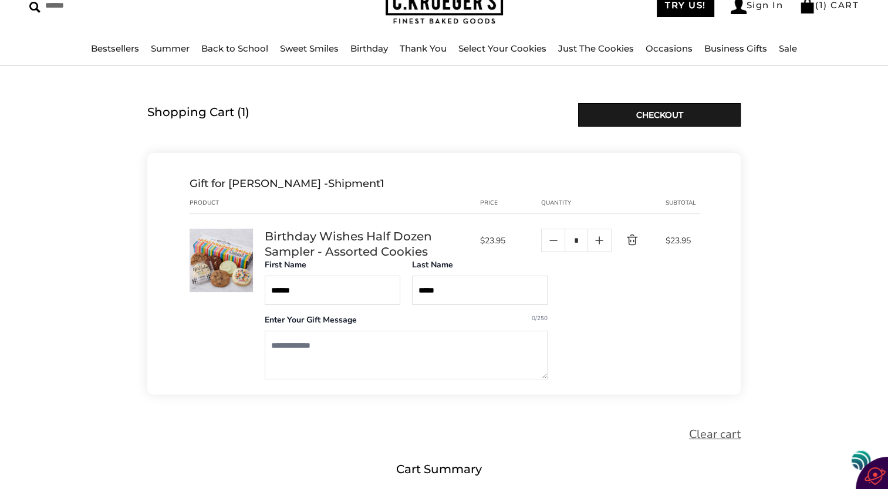
scroll to position [59, 0]
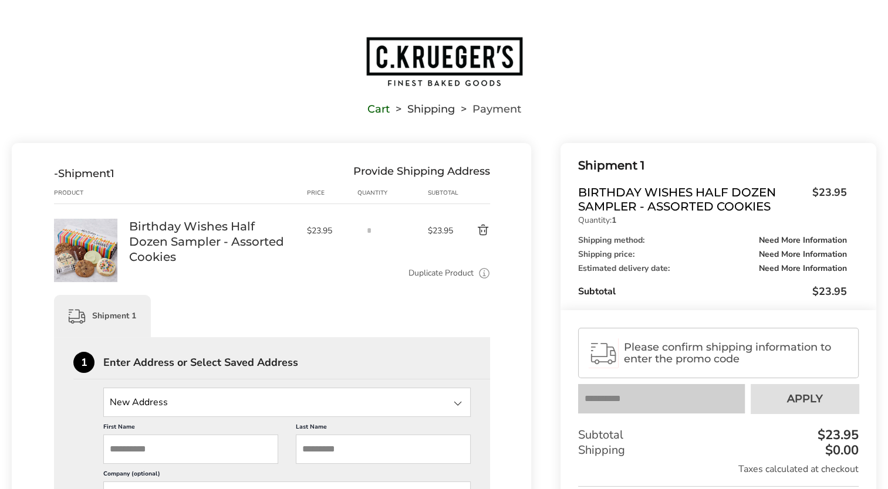
click at [483, 232] on button "Delete product" at bounding box center [473, 231] width 34 height 14
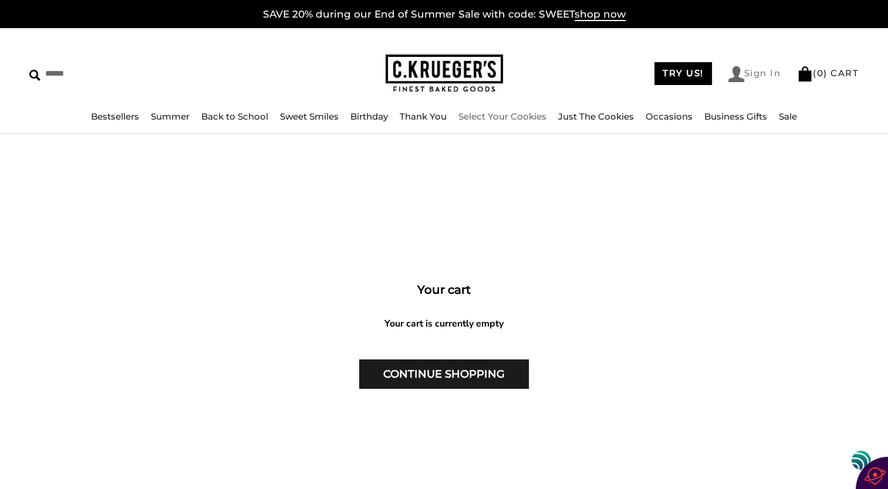
click at [759, 74] on link "Sign In" at bounding box center [754, 74] width 53 height 16
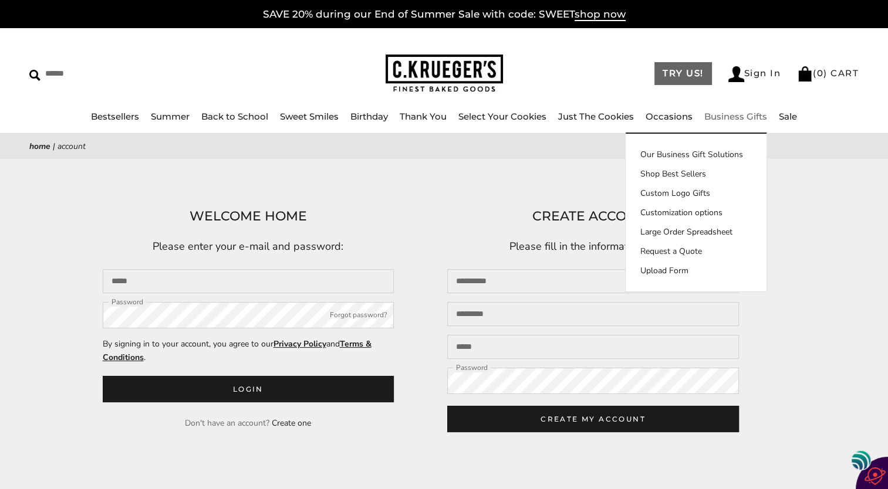
click at [684, 77] on link "TRY US!" at bounding box center [682, 73] width 57 height 23
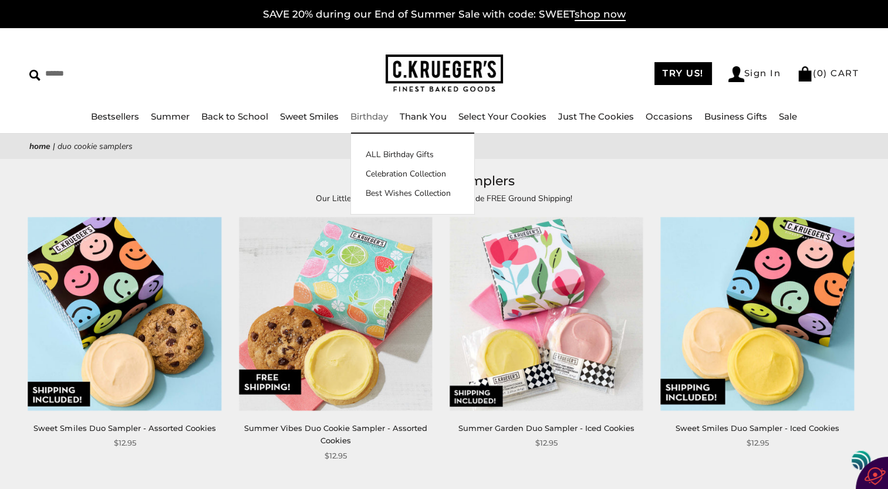
click at [366, 121] on link "Birthday" at bounding box center [369, 116] width 38 height 11
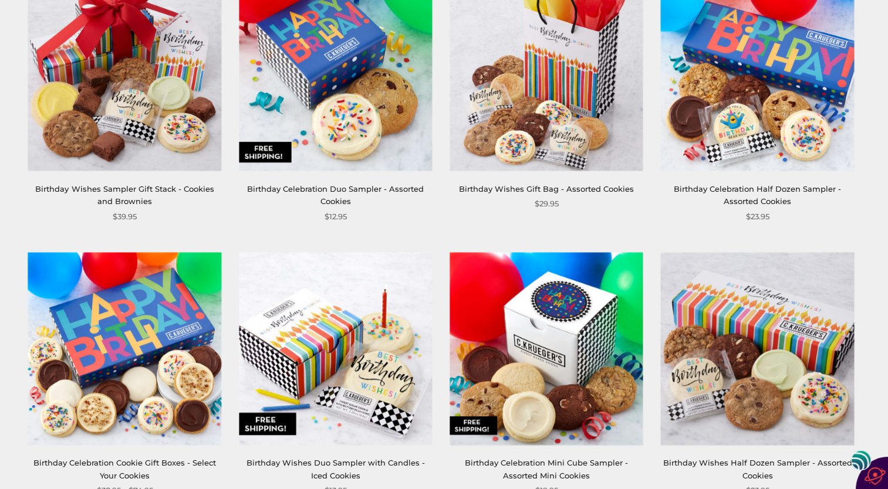
scroll to position [587, 0]
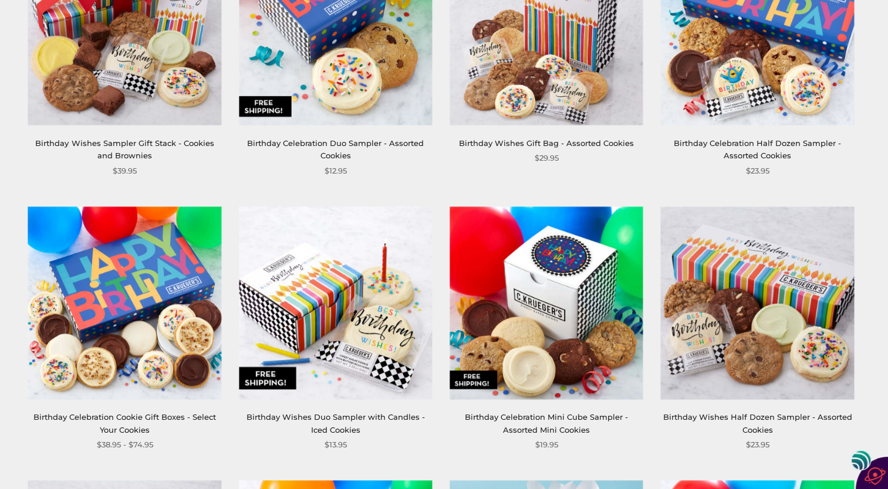
click at [732, 66] on img at bounding box center [757, 28] width 193 height 193
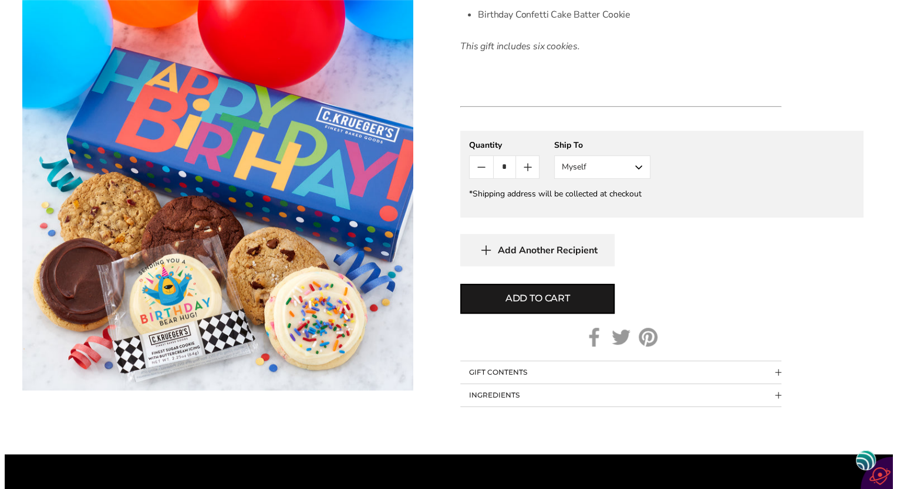
scroll to position [528, 0]
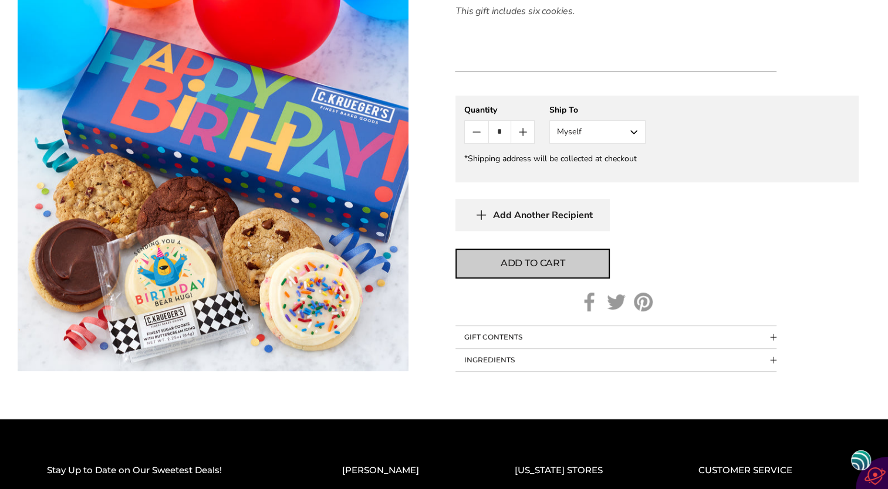
click at [489, 257] on button "Add to cart" at bounding box center [532, 264] width 154 height 30
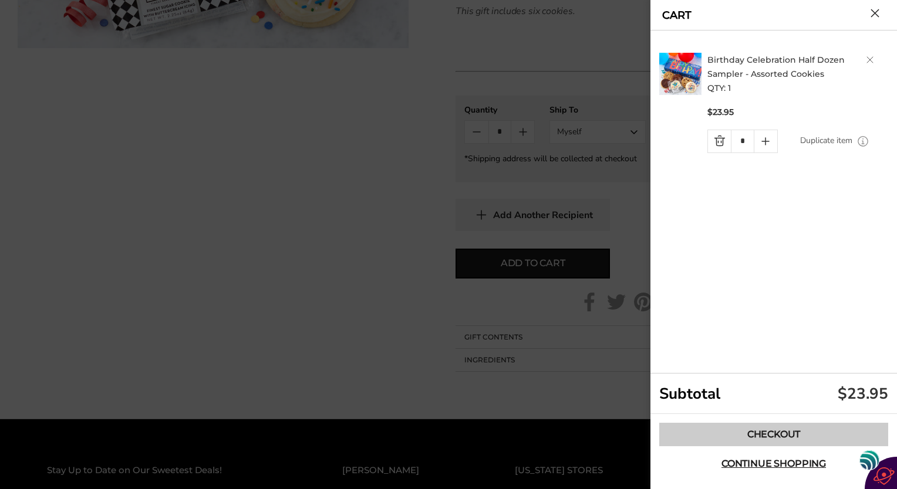
click at [755, 434] on link "Checkout" at bounding box center [773, 434] width 229 height 23
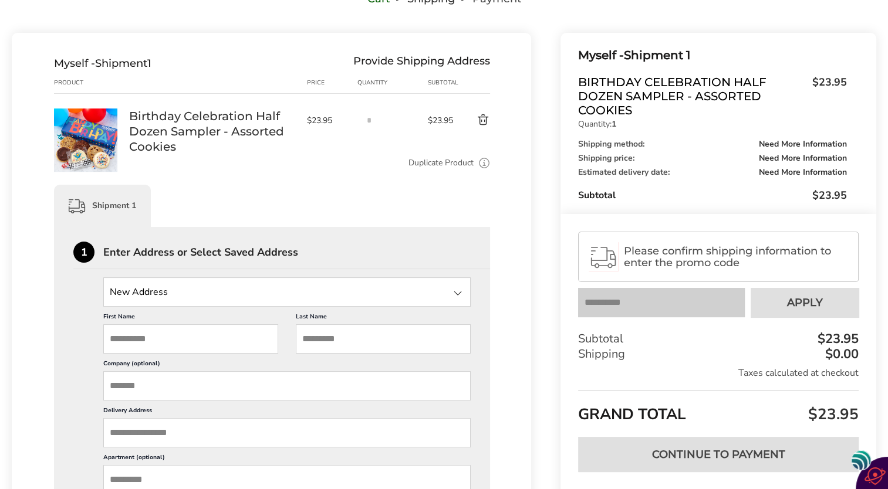
scroll to position [117, 0]
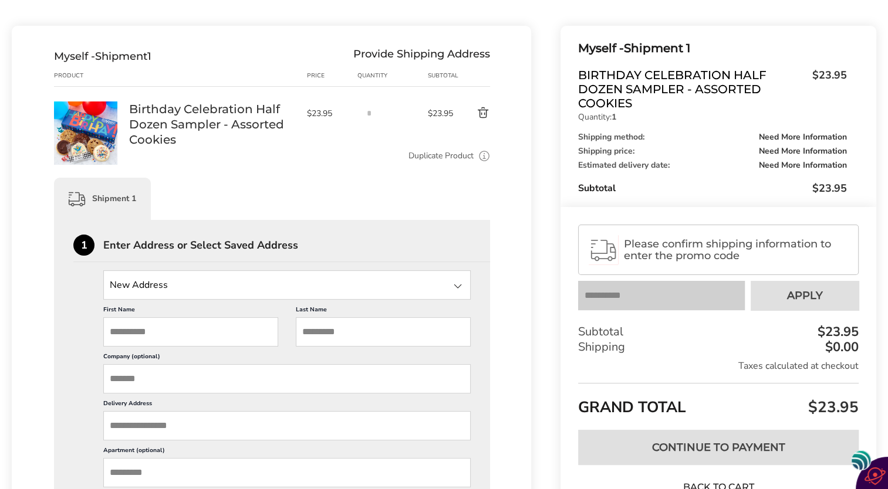
click at [110, 329] on input "First Name" at bounding box center [190, 331] width 175 height 29
type input "*****"
click at [302, 339] on input "Last Name" at bounding box center [383, 331] width 175 height 29
drag, startPoint x: 302, startPoint y: 339, endPoint x: 322, endPoint y: 329, distance: 22.3
drag, startPoint x: 322, startPoint y: 329, endPoint x: 302, endPoint y: 326, distance: 20.2
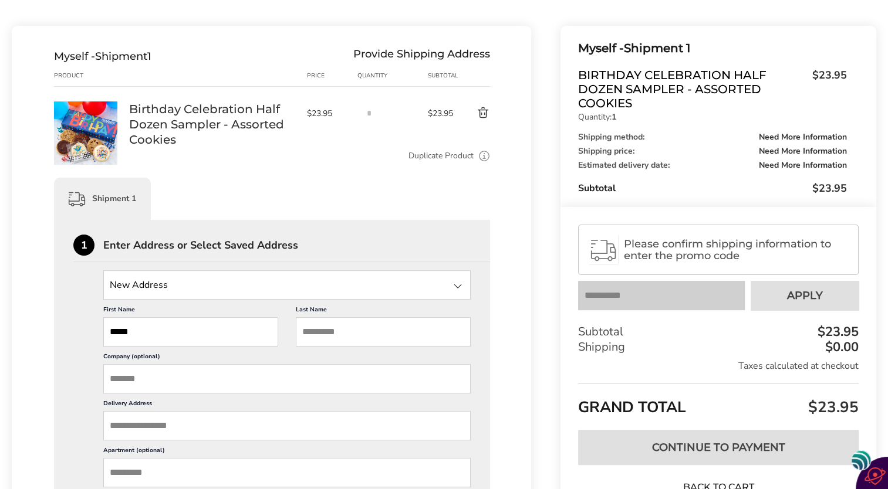
click at [302, 326] on input "Last Name" at bounding box center [383, 331] width 175 height 29
type input "*****"
type input "**********"
type input "*****"
type input "*********"
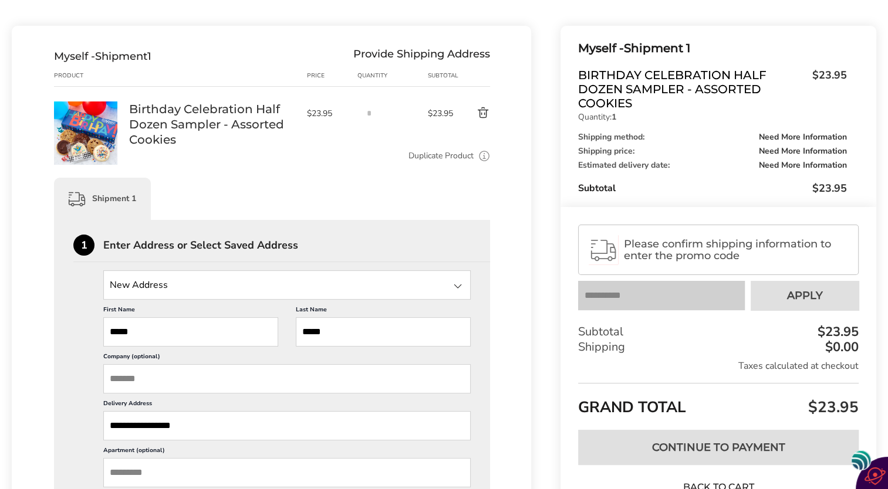
type input "**"
type input "**********"
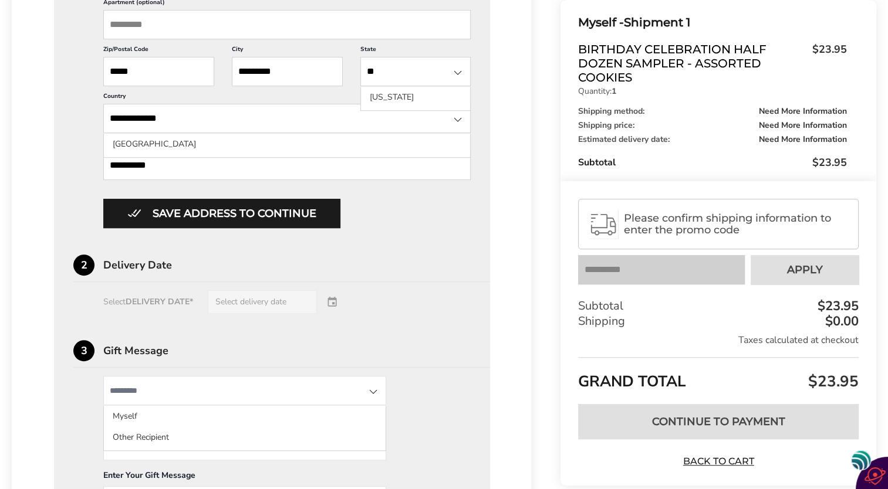
scroll to position [587, 0]
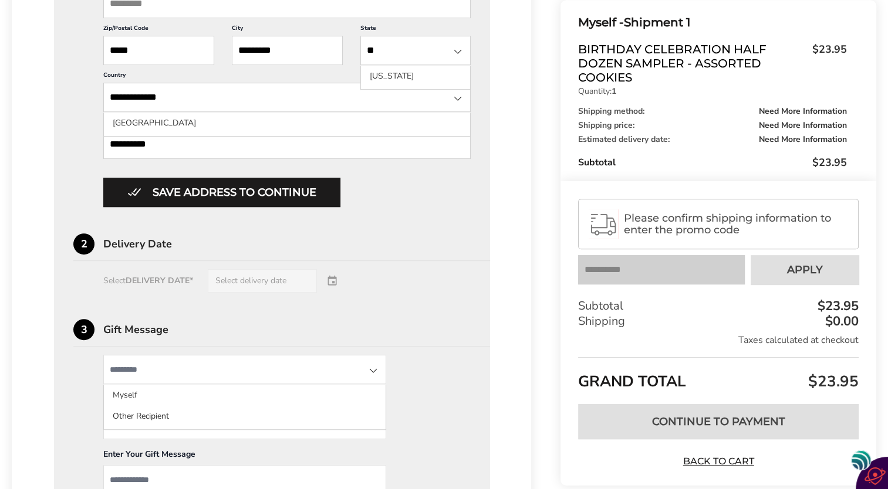
click at [122, 277] on div "Select DELIVERY DATE* Select delivery date" at bounding box center [271, 280] width 397 height 23
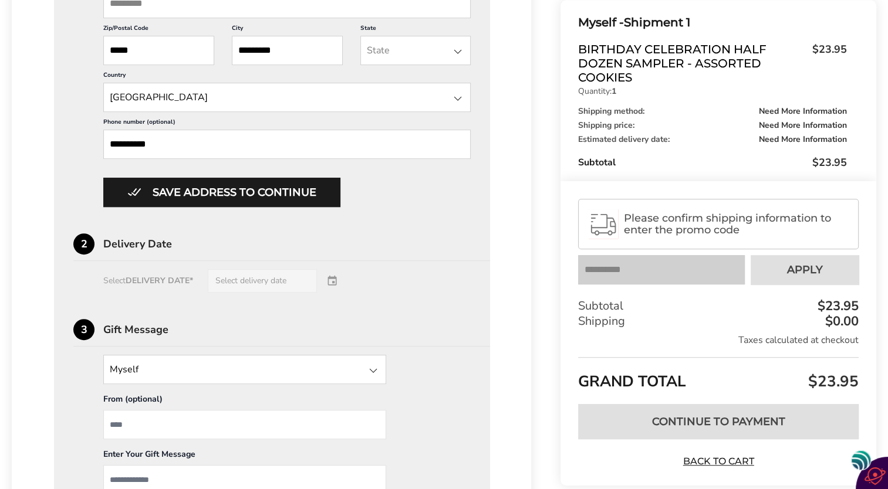
click at [336, 277] on div "Select DELIVERY DATE* Select delivery date" at bounding box center [271, 280] width 397 height 23
click at [279, 276] on div "Select DELIVERY DATE* Select delivery date" at bounding box center [271, 280] width 397 height 23
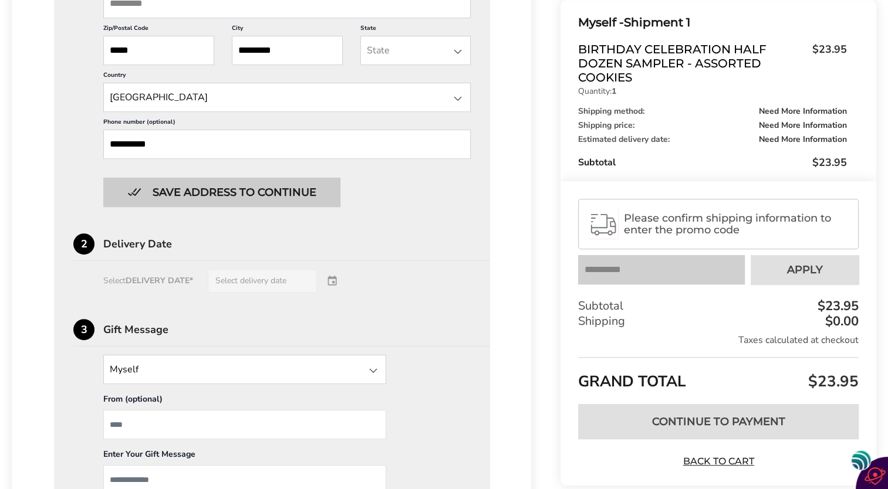
click at [138, 181] on button "Save address to continue" at bounding box center [221, 192] width 237 height 29
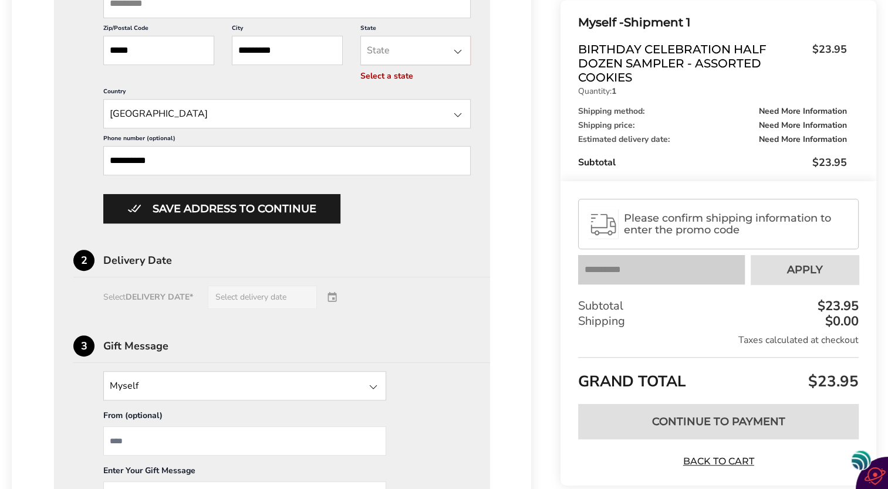
click at [138, 298] on div "Select DELIVERY DATE* Select delivery date" at bounding box center [271, 297] width 397 height 23
click at [229, 295] on div "Select DELIVERY DATE* Select delivery date" at bounding box center [271, 297] width 397 height 23
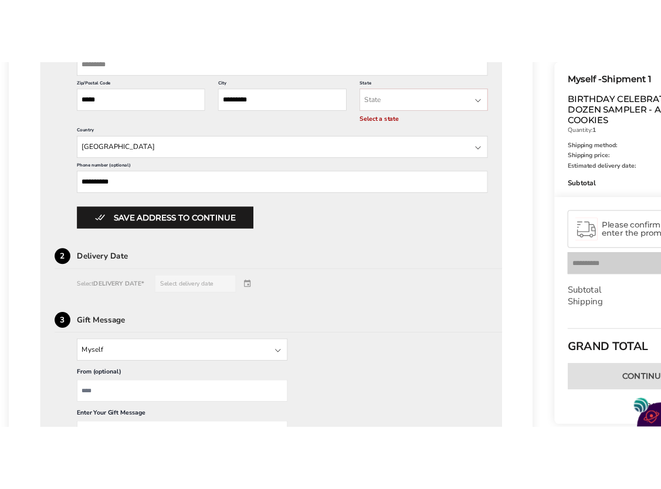
scroll to position [604, 0]
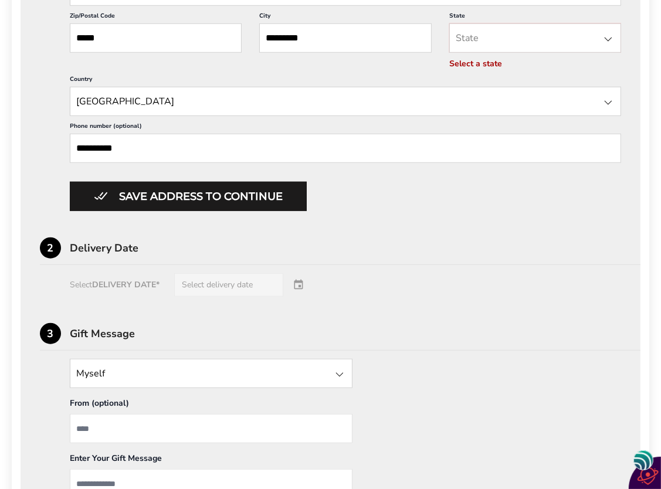
drag, startPoint x: 251, startPoint y: 238, endPoint x: 432, endPoint y: 360, distance: 219.4
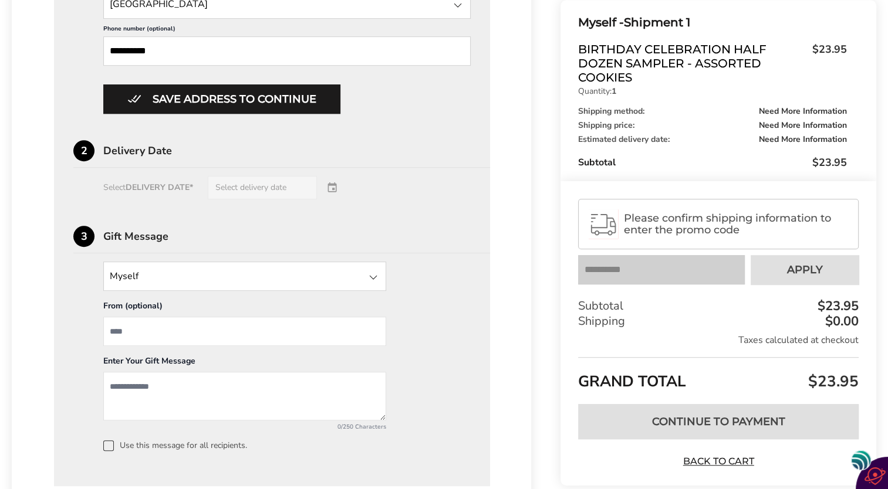
scroll to position [704, 0]
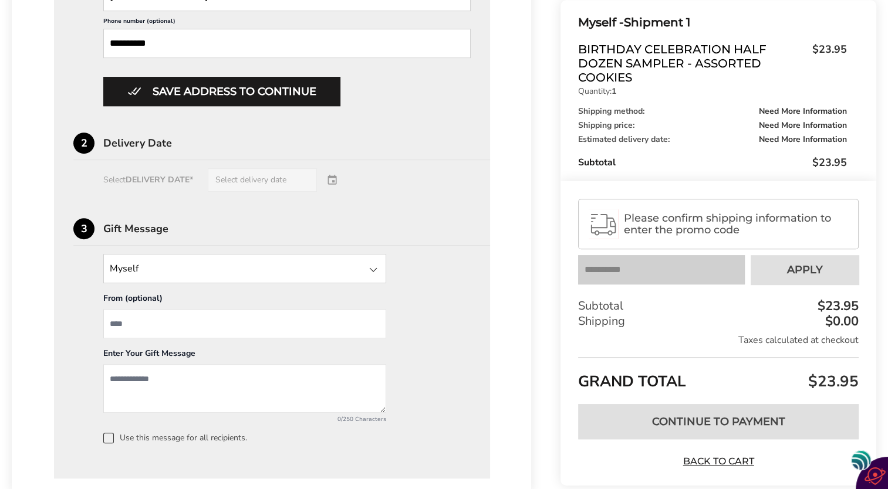
click at [117, 316] on input "From" at bounding box center [244, 323] width 283 height 29
type input "**********"
click at [106, 377] on textarea "Add a message" at bounding box center [244, 388] width 283 height 49
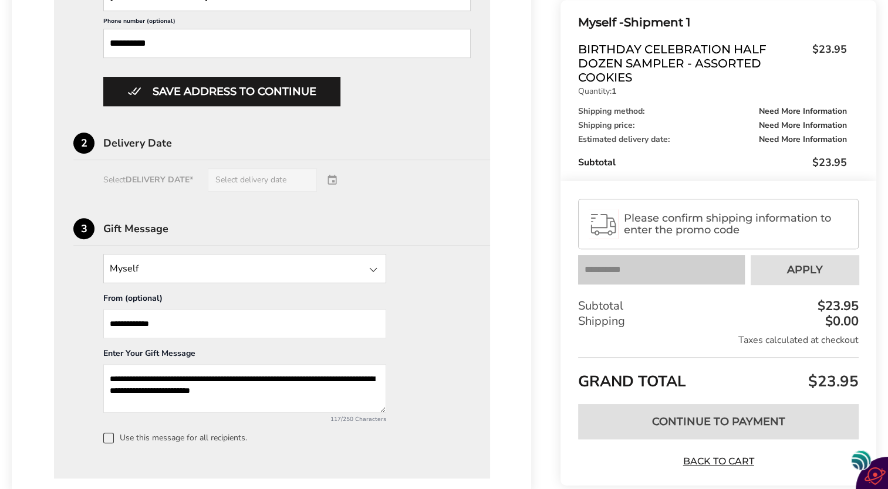
type textarea "**********"
click at [174, 177] on div "Select DELIVERY DATE* Select delivery date" at bounding box center [271, 179] width 397 height 23
click at [173, 177] on div "Select DELIVERY DATE* Select delivery date" at bounding box center [271, 179] width 397 height 23
click at [140, 143] on div "Delivery Date" at bounding box center [296, 143] width 387 height 11
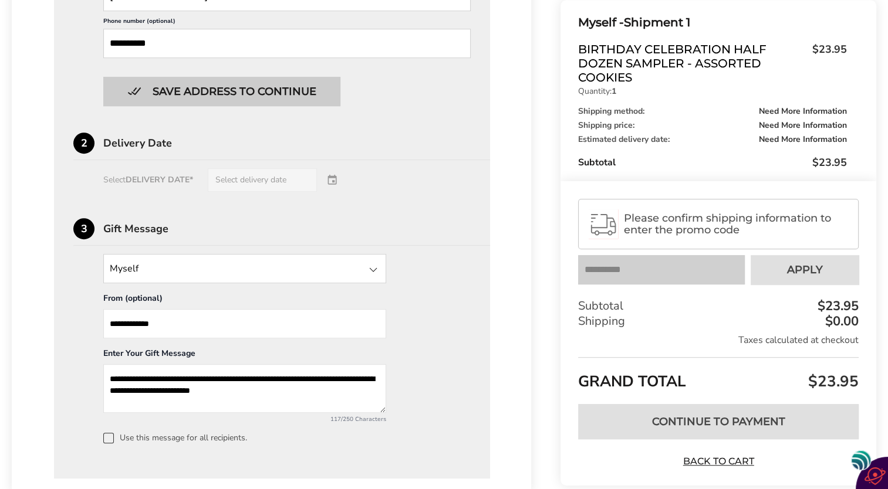
click at [185, 100] on button "Save address to continue" at bounding box center [221, 91] width 237 height 29
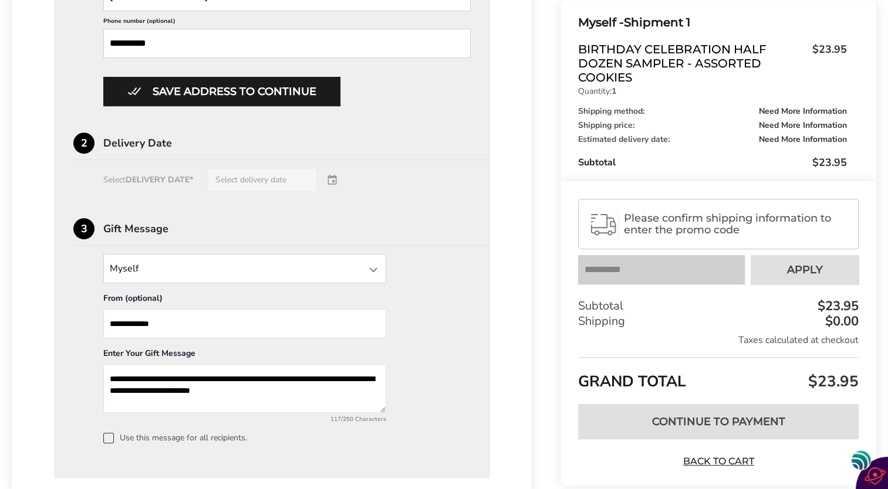
click at [635, 239] on div "Please confirm shipping information to enter the promo code" at bounding box center [718, 224] width 280 height 50
click at [700, 219] on span "Please confirm shipping information to enter the promo code" at bounding box center [736, 223] width 224 height 23
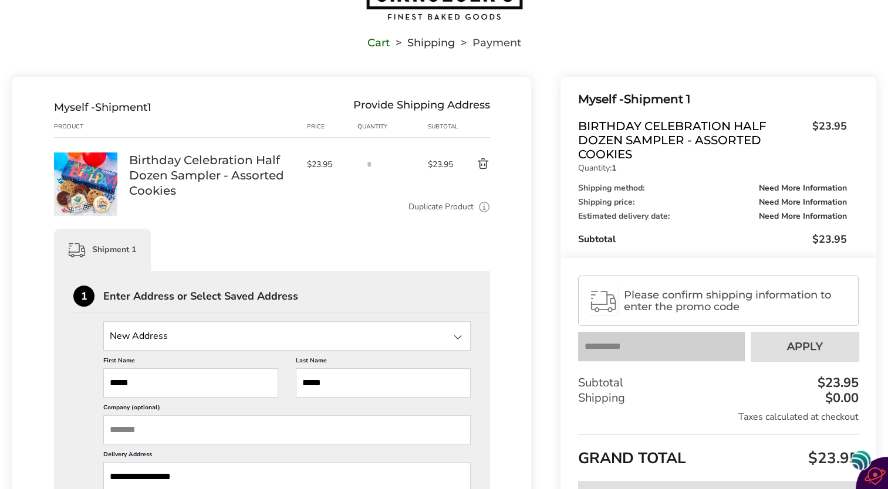
scroll to position [0, 0]
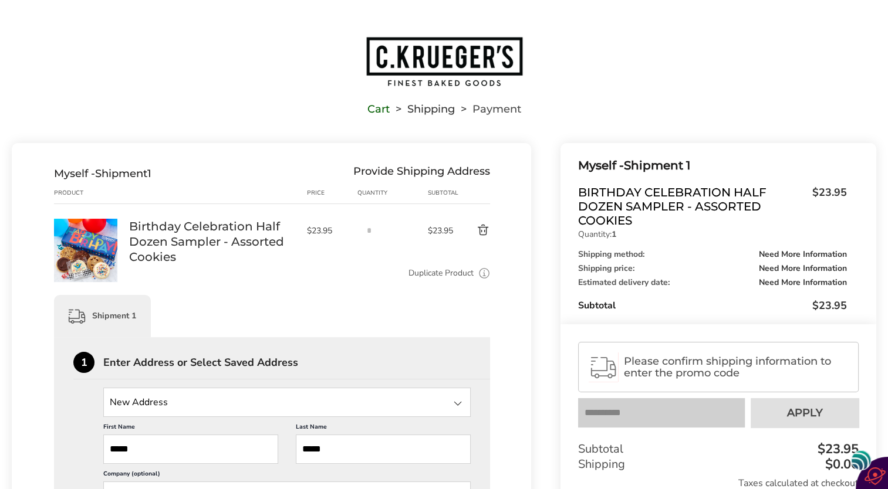
click at [493, 111] on span "Payment" at bounding box center [496, 109] width 49 height 8
click at [500, 113] on span "Payment" at bounding box center [496, 109] width 49 height 8
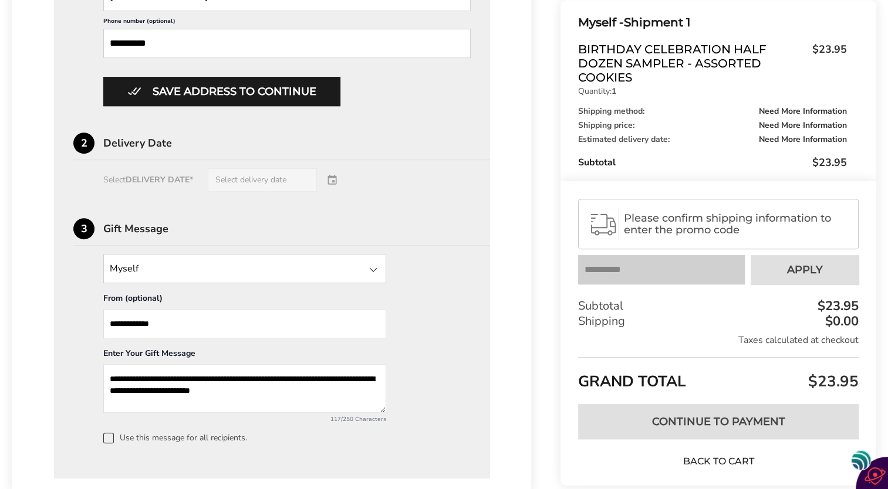
scroll to position [782, 0]
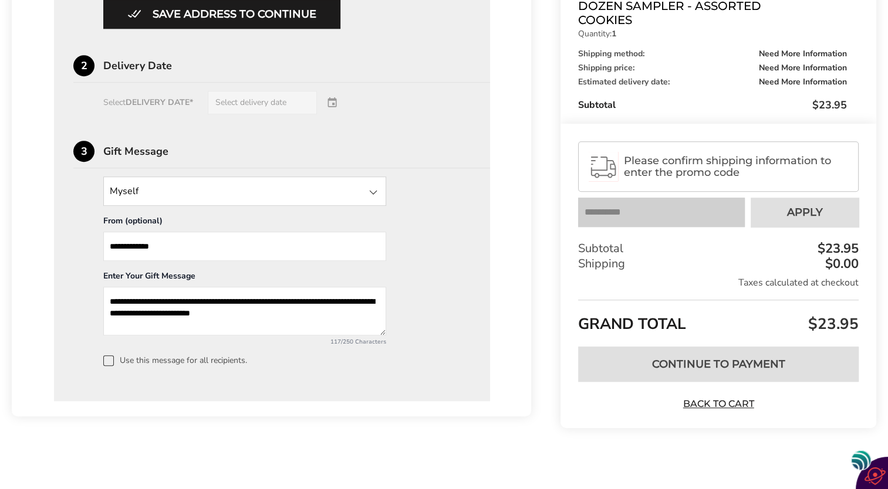
click at [843, 325] on span "$23.95" at bounding box center [831, 324] width 53 height 21
click at [783, 282] on div "Taxes calculated at checkout" at bounding box center [718, 282] width 280 height 13
click at [702, 172] on span "Please confirm shipping information to enter the promo code" at bounding box center [736, 166] width 224 height 23
click at [681, 155] on span "Please confirm shipping information to enter the promo code" at bounding box center [736, 166] width 224 height 23
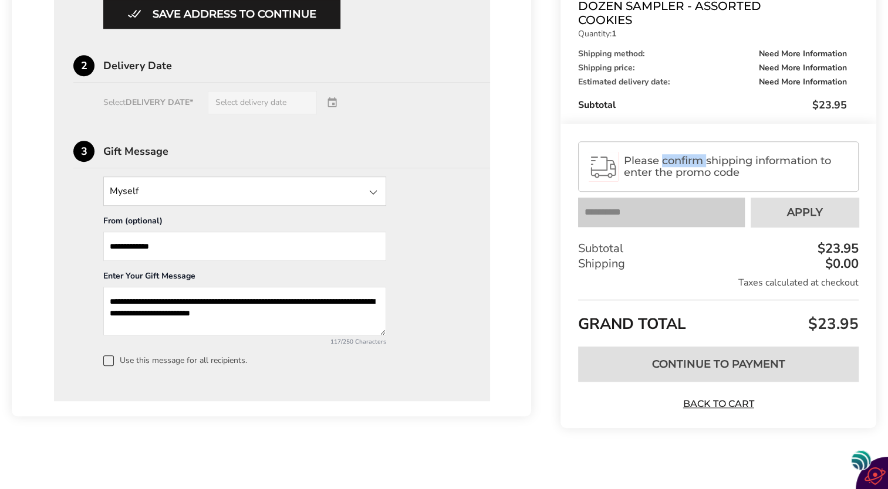
click at [681, 155] on span "Please confirm shipping information to enter the promo code" at bounding box center [736, 166] width 224 height 23
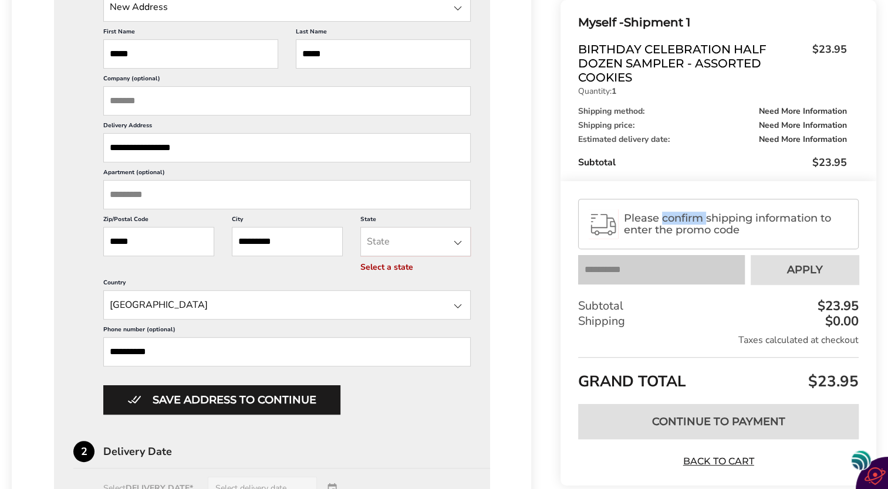
scroll to position [371, 0]
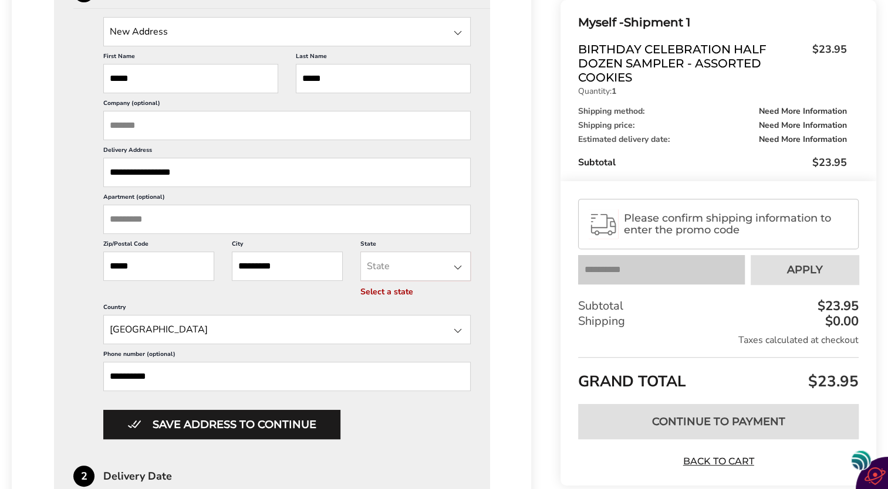
click at [329, 74] on input "*****" at bounding box center [383, 78] width 175 height 29
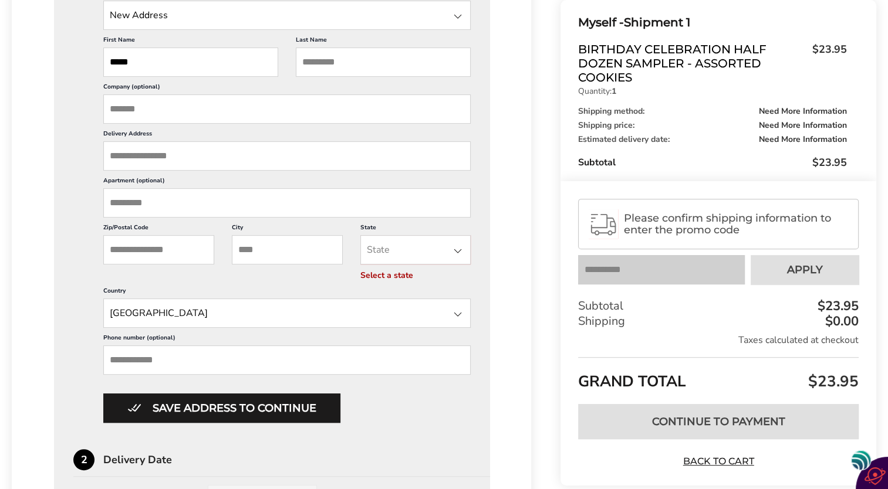
scroll to position [0, 0]
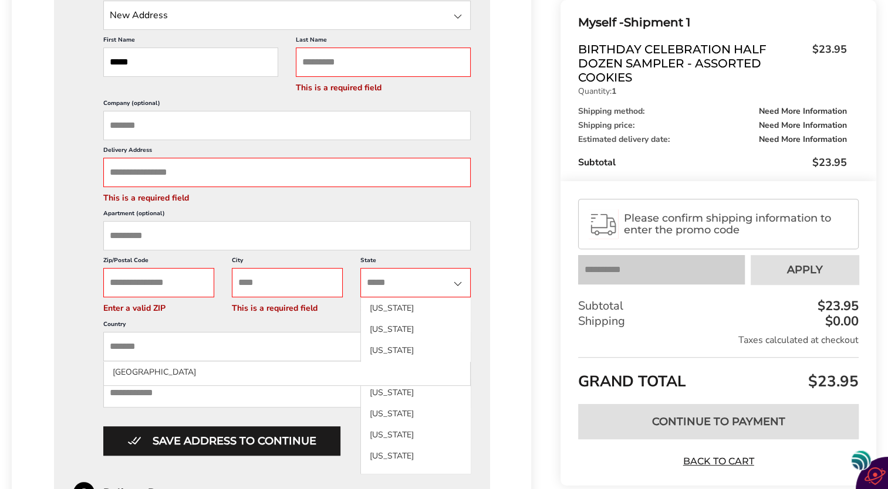
click at [157, 53] on input "*****" at bounding box center [190, 62] width 175 height 29
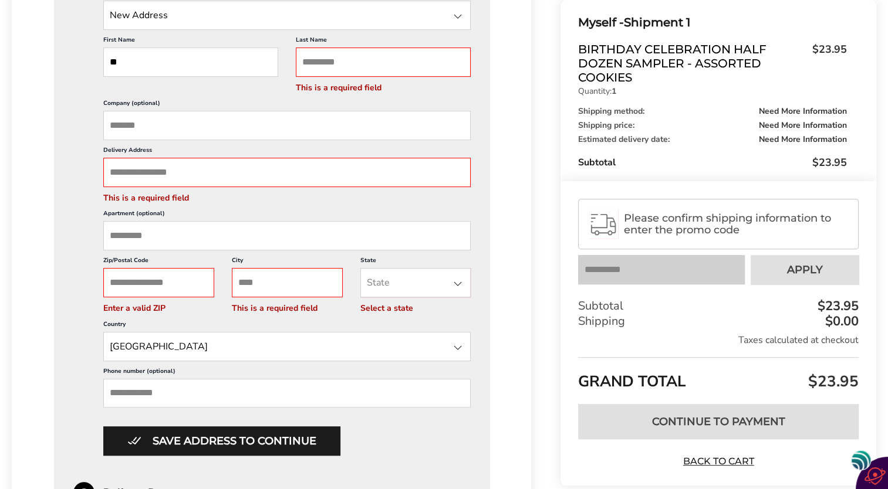
type input "*"
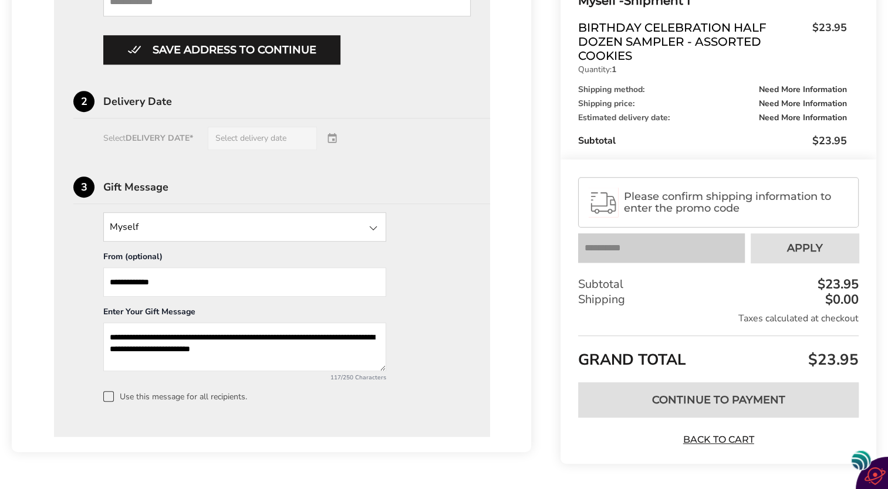
scroll to position [798, 0]
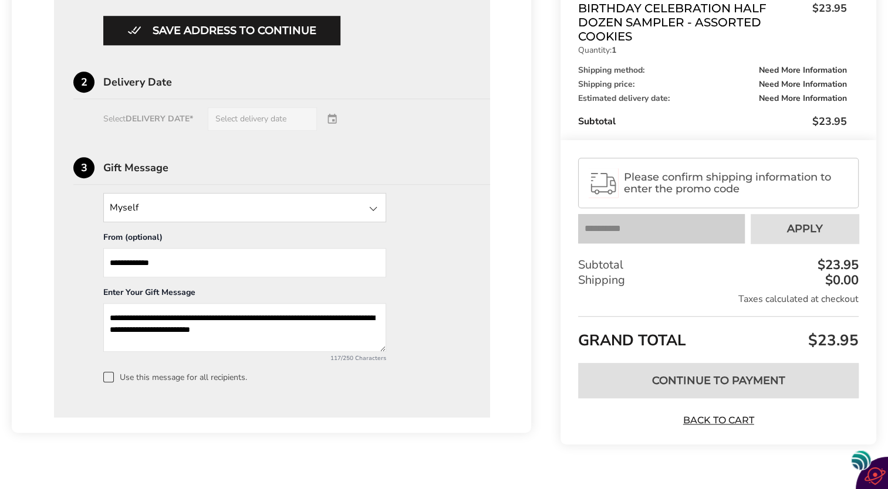
click at [164, 264] on input "**********" at bounding box center [244, 262] width 283 height 29
type input "*"
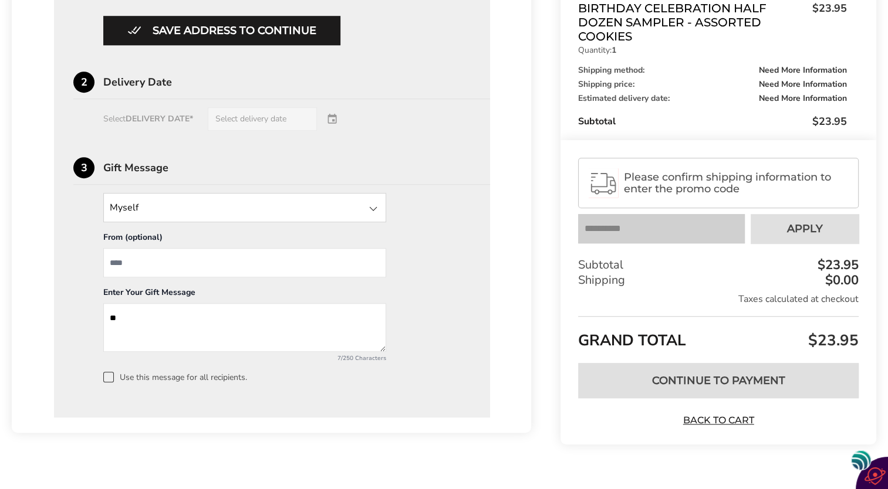
type textarea "*"
